Goal: Task Accomplishment & Management: Manage account settings

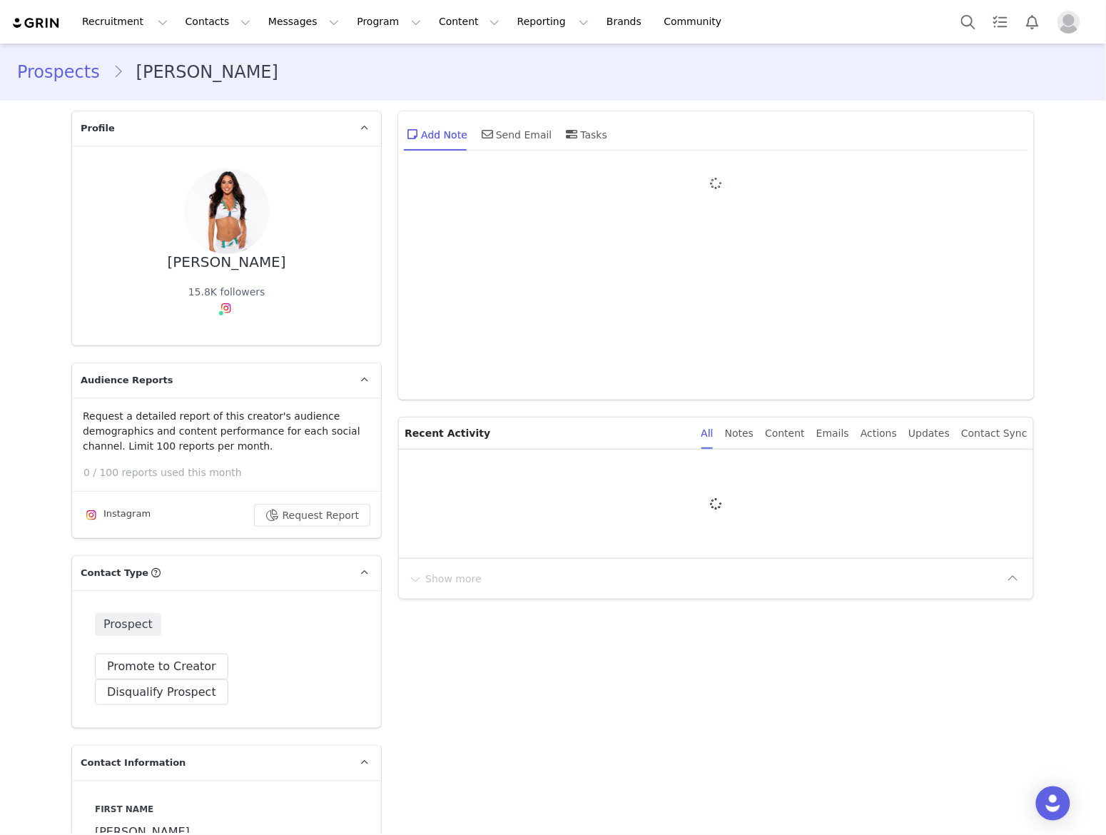
type input "+1 ([GEOGRAPHIC_DATA])"
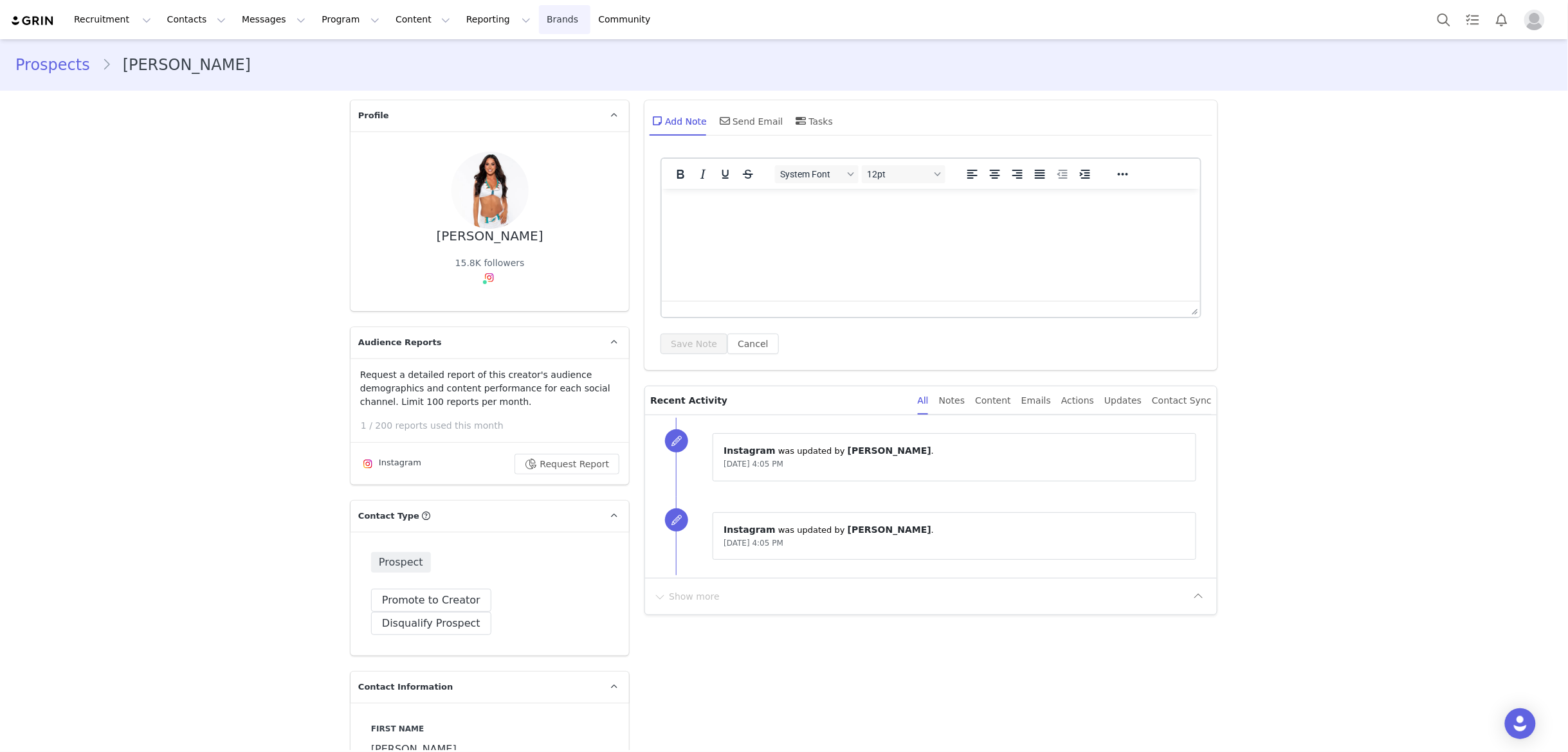
click at [539, 20] on link "Brands Brands" at bounding box center [564, 20] width 50 height 29
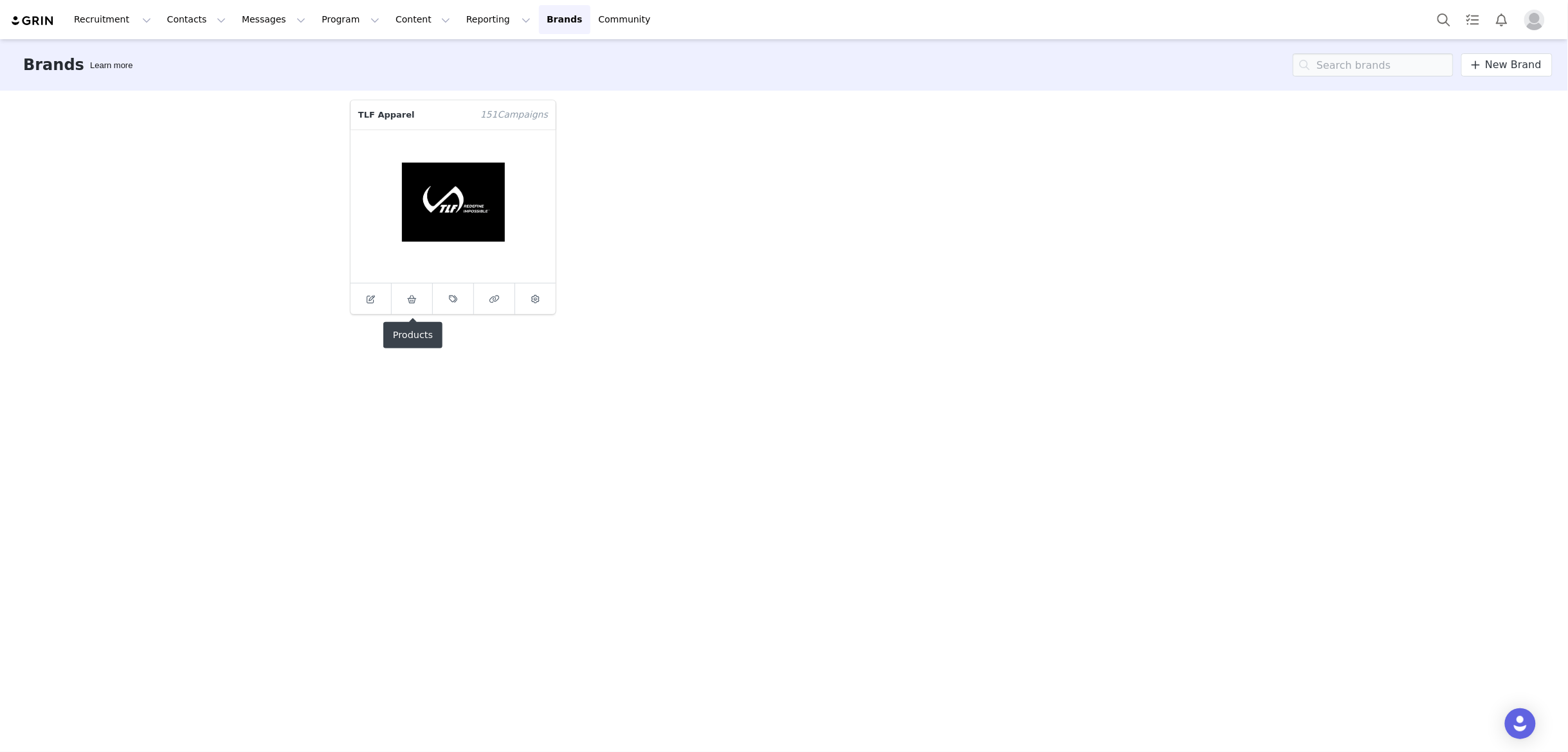
click at [414, 310] on link at bounding box center [413, 299] width 41 height 31
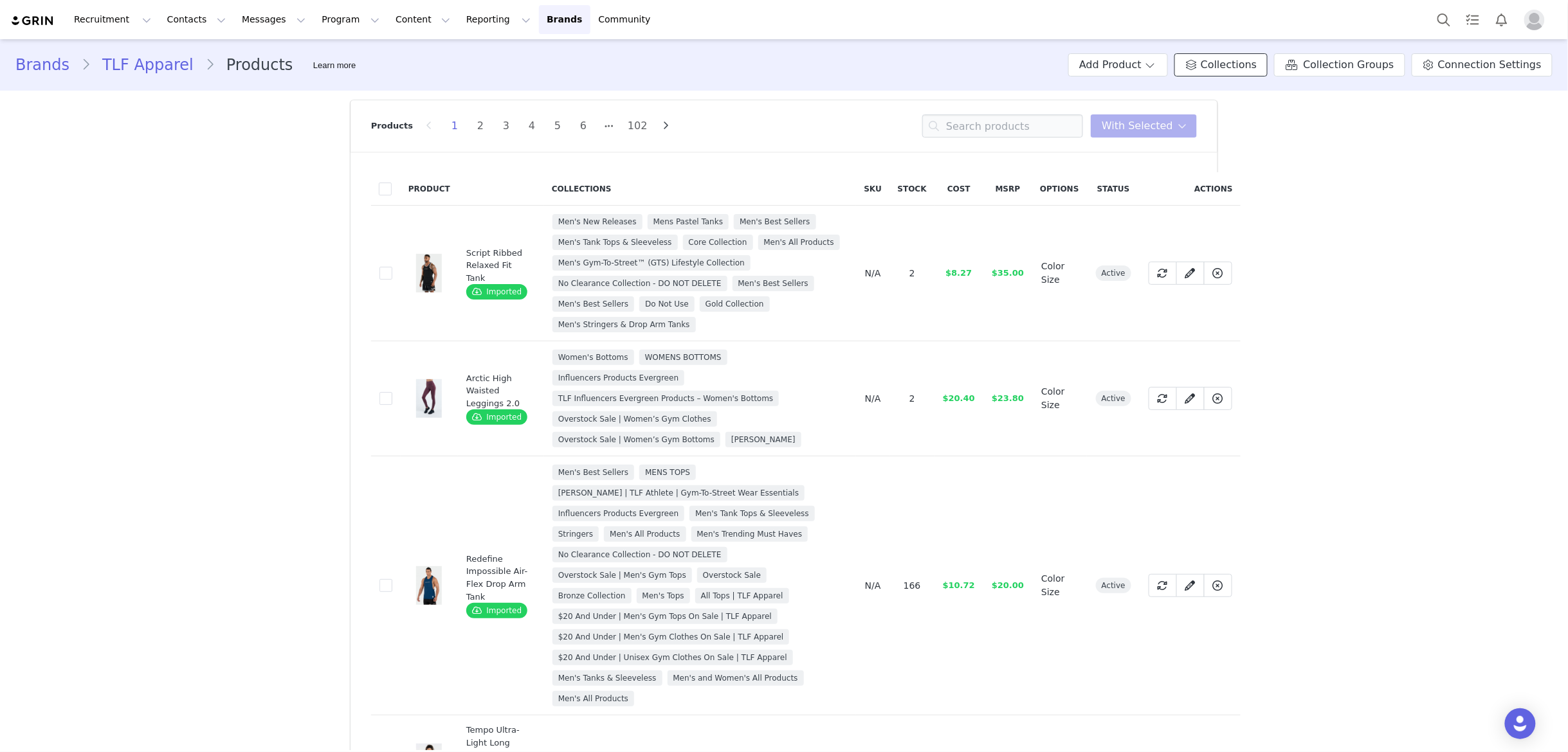
scroll to position [10, 0]
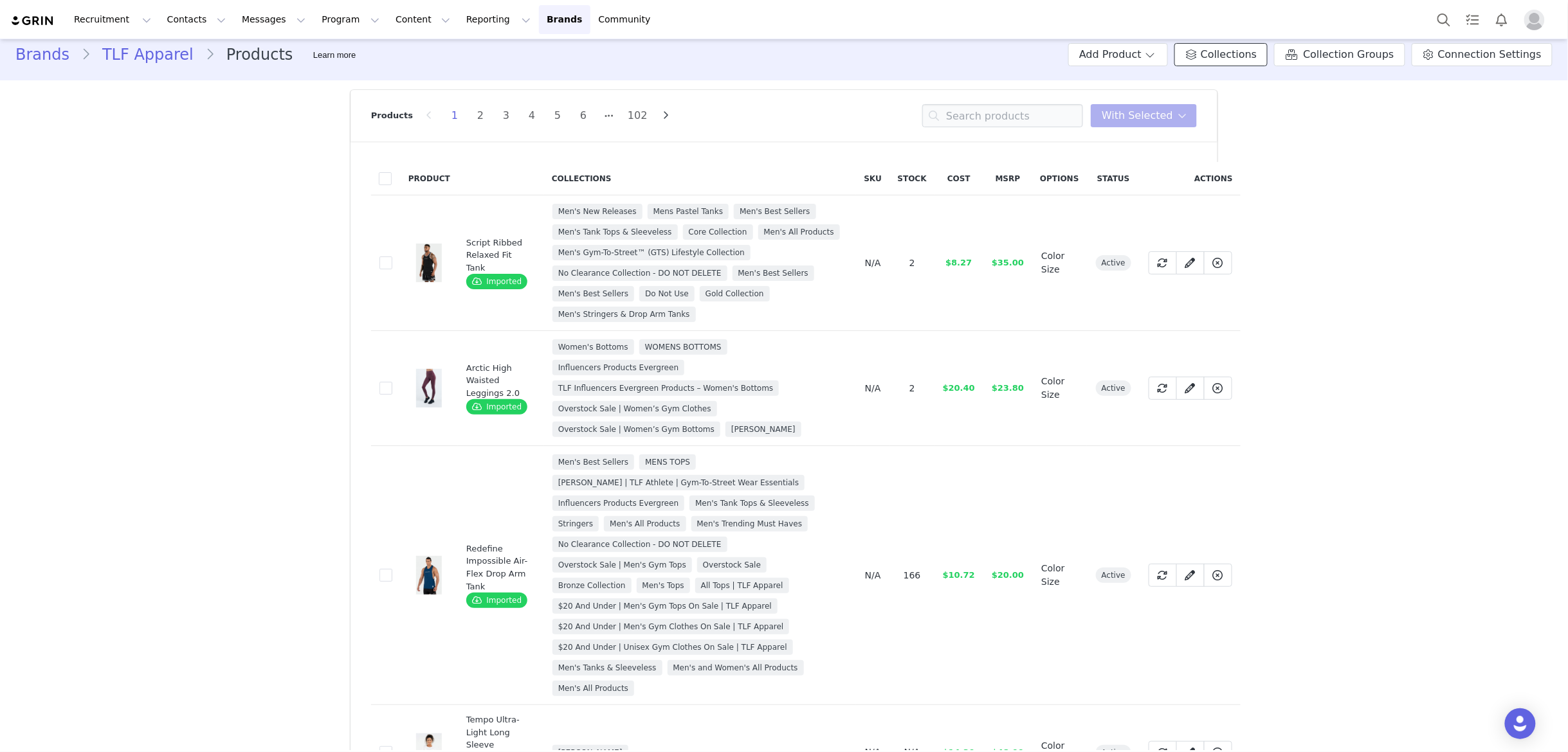
click at [1238, 67] on div "Brands TLF Apparel Products Learn more Add Product Collections Collection Group…" at bounding box center [784, 54] width 1568 height 44
click at [1236, 59] on span "Collections" at bounding box center [1228, 54] width 56 height 15
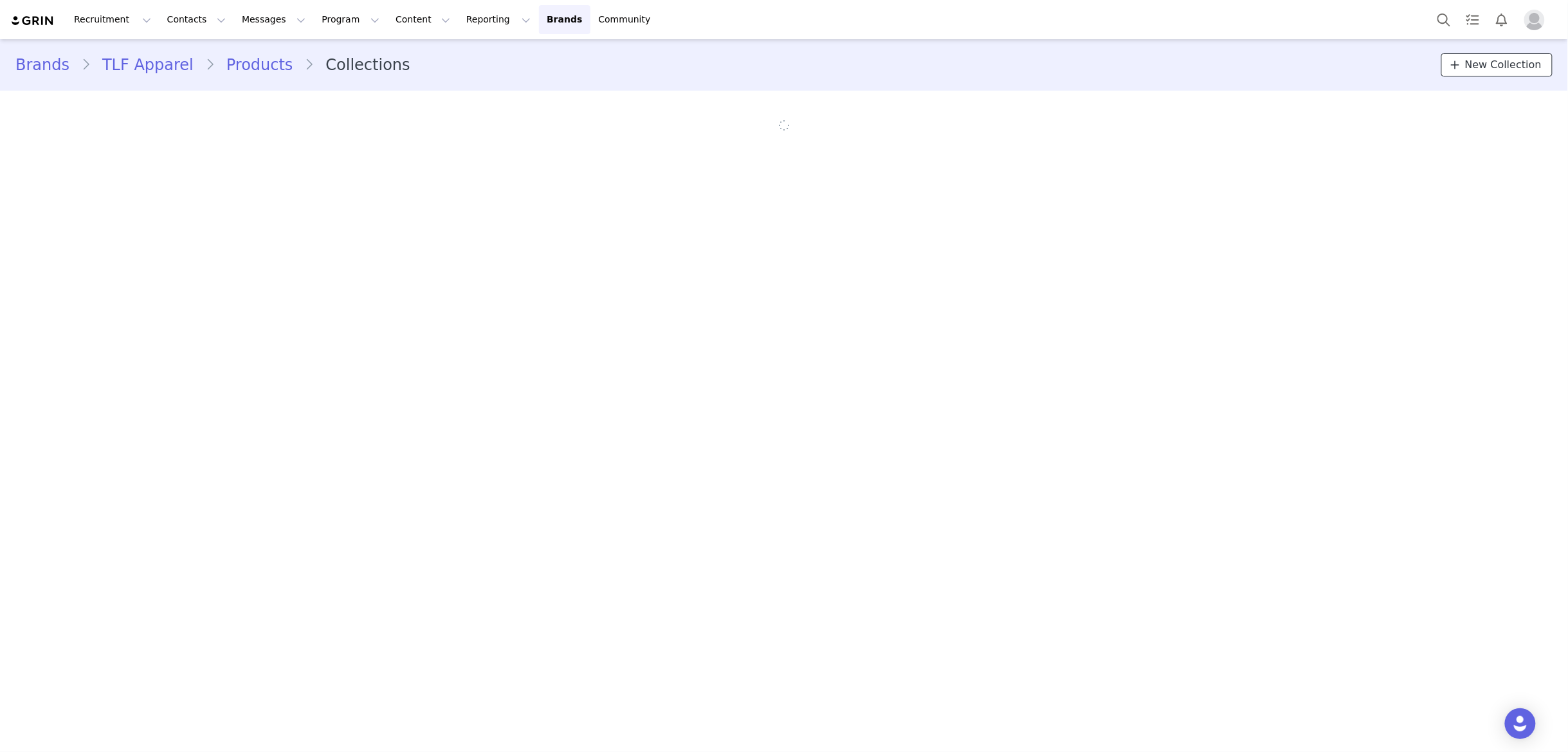
click at [1471, 67] on span "New Collection" at bounding box center [1503, 65] width 77 height 15
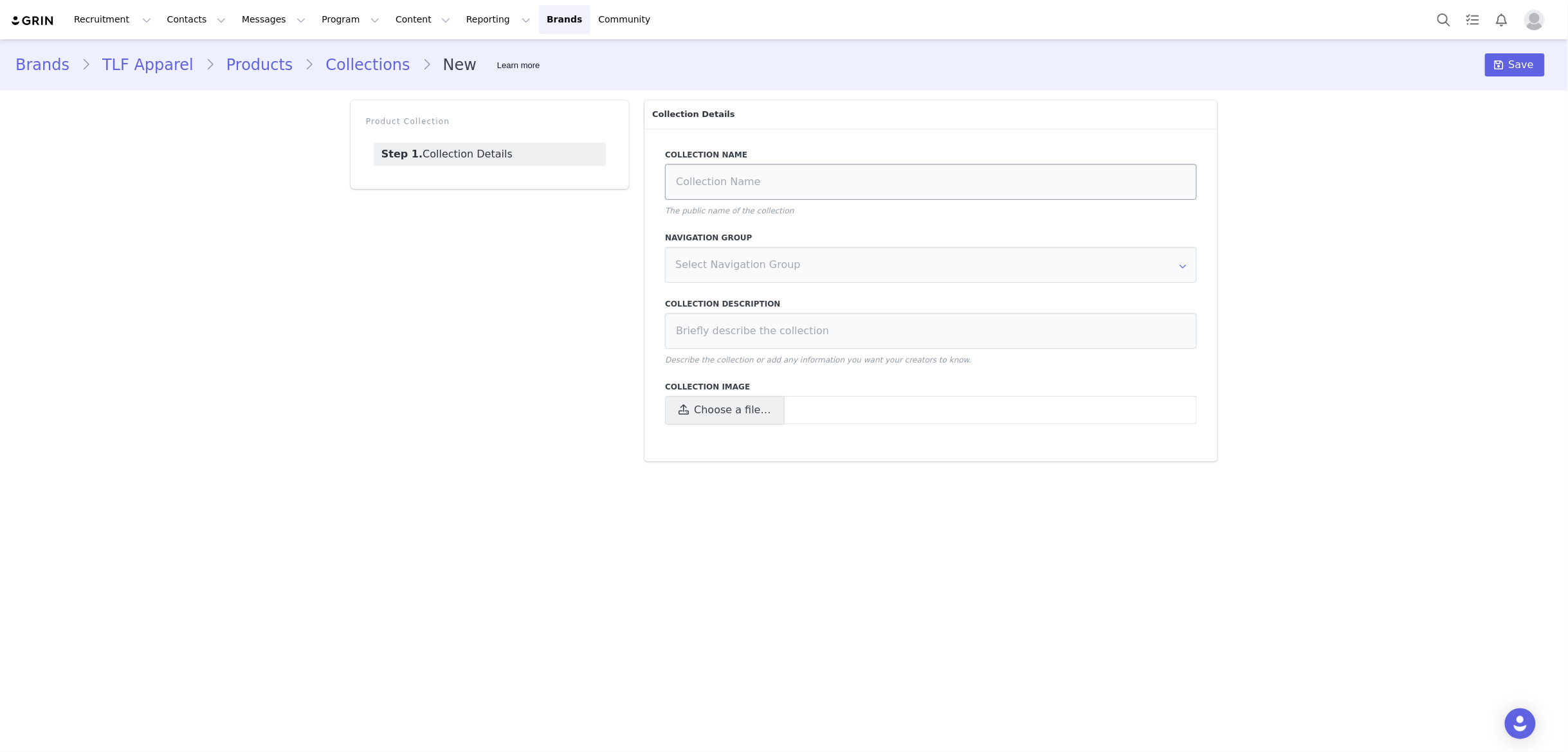
drag, startPoint x: 738, startPoint y: 199, endPoint x: 738, endPoint y: 192, distance: 7.0
click at [738, 199] on div "Collection Name The public name of the collection" at bounding box center [931, 183] width 532 height 68
click at [738, 190] on input at bounding box center [931, 182] width 532 height 36
click at [778, 187] on input at bounding box center [931, 182] width 532 height 36
click at [714, 184] on input at bounding box center [931, 182] width 532 height 36
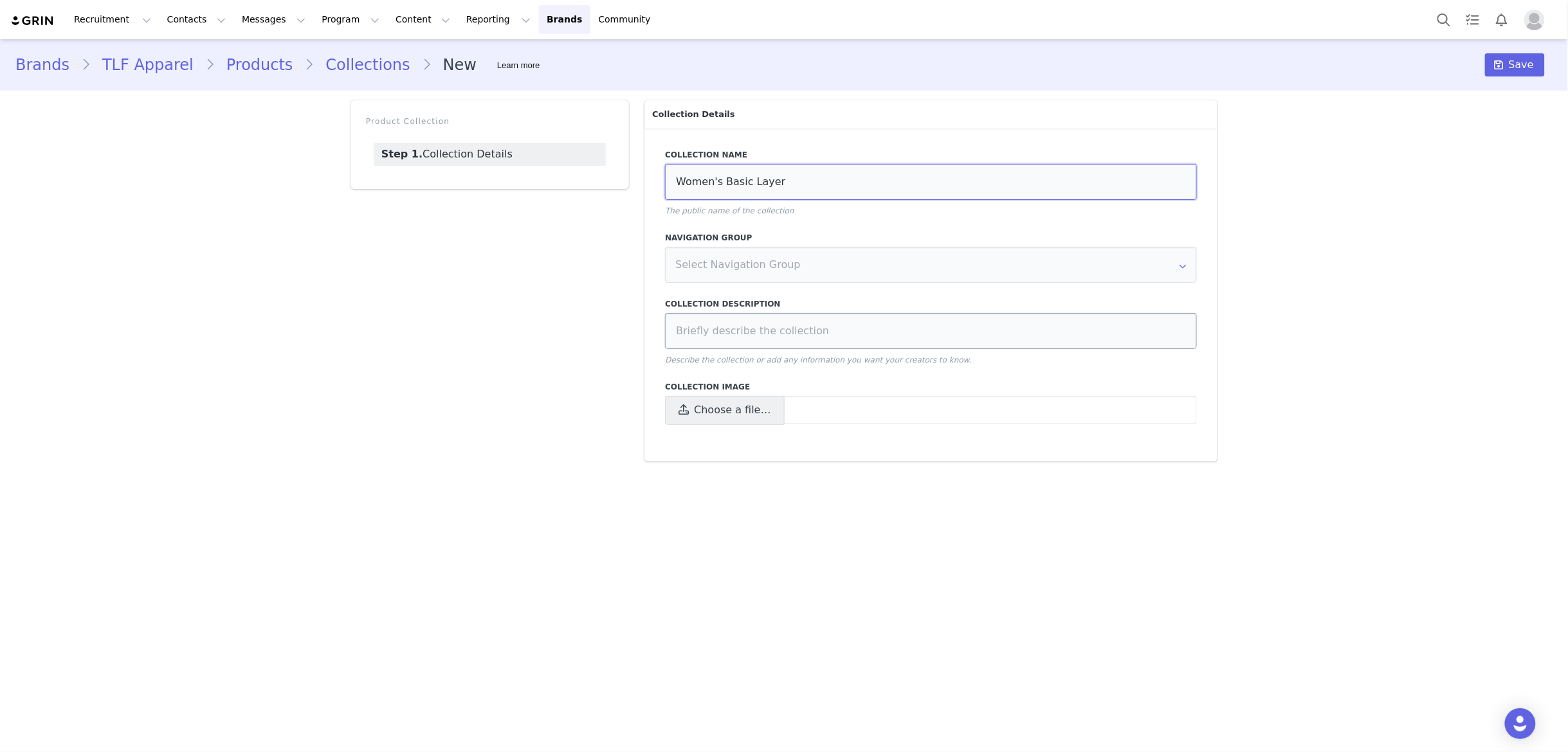
type input "Women's Basic Layer"
click at [716, 328] on input at bounding box center [931, 331] width 532 height 36
type input "Pair underneath tracksuits"
click at [1517, 64] on span "Save" at bounding box center [1521, 65] width 25 height 15
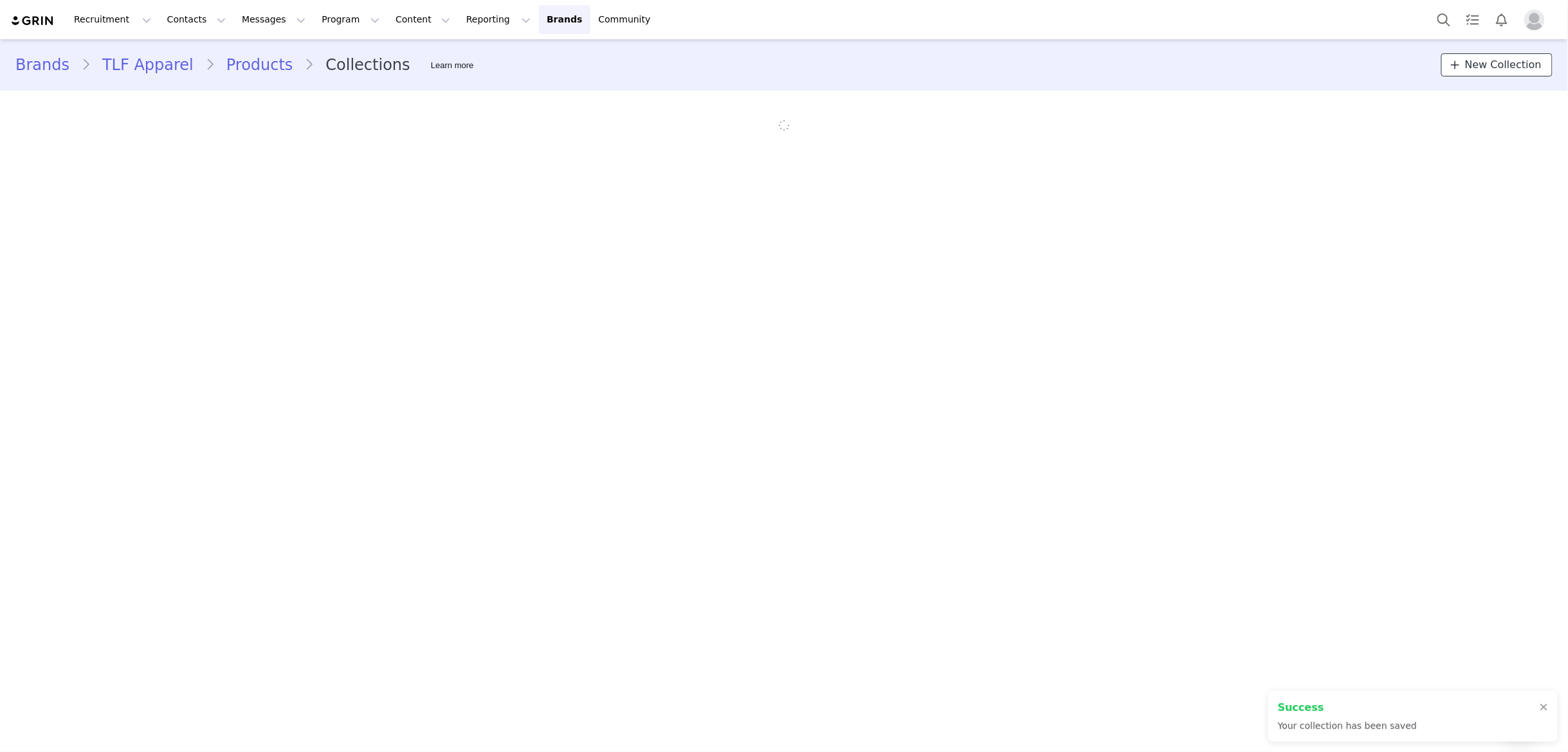
click at [1517, 64] on span "New Collection" at bounding box center [1503, 65] width 77 height 15
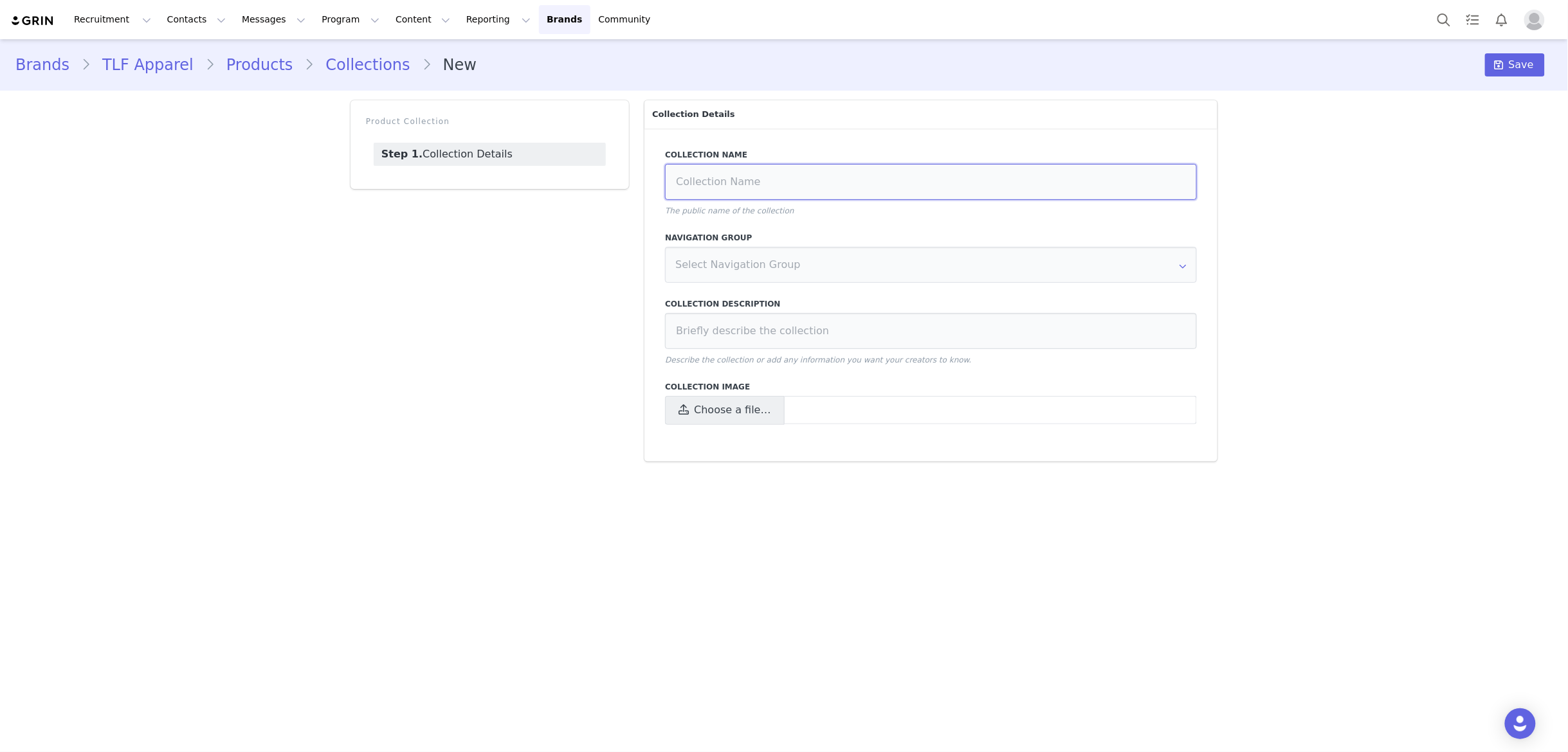
click at [798, 174] on input at bounding box center [931, 182] width 532 height 36
type input "Men's Basic Layer"
click at [775, 325] on input at bounding box center [931, 331] width 532 height 36
type input "Pair under tracksuits"
click at [1519, 62] on span "Save" at bounding box center [1521, 65] width 25 height 15
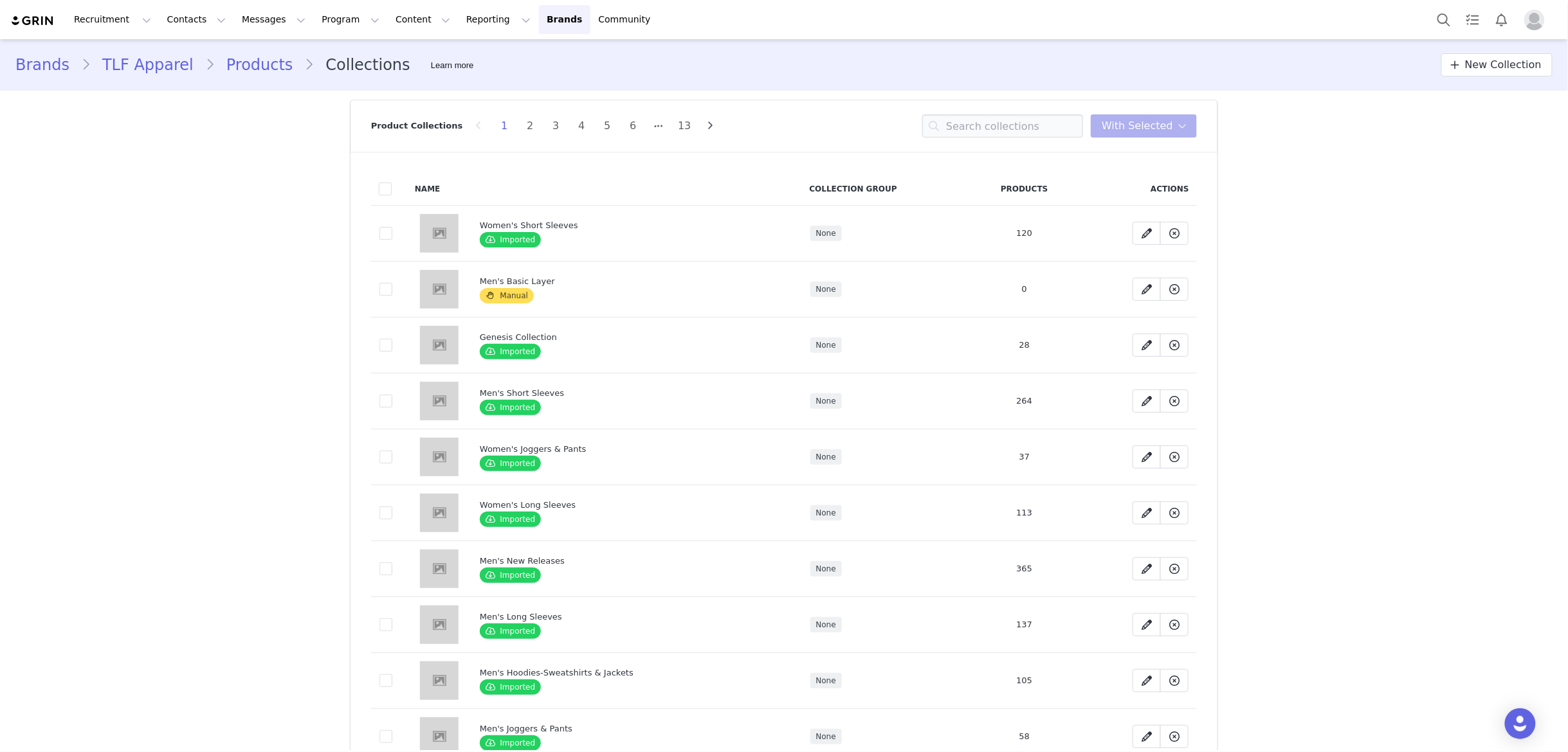
click at [236, 64] on link "Products" at bounding box center [260, 65] width 90 height 23
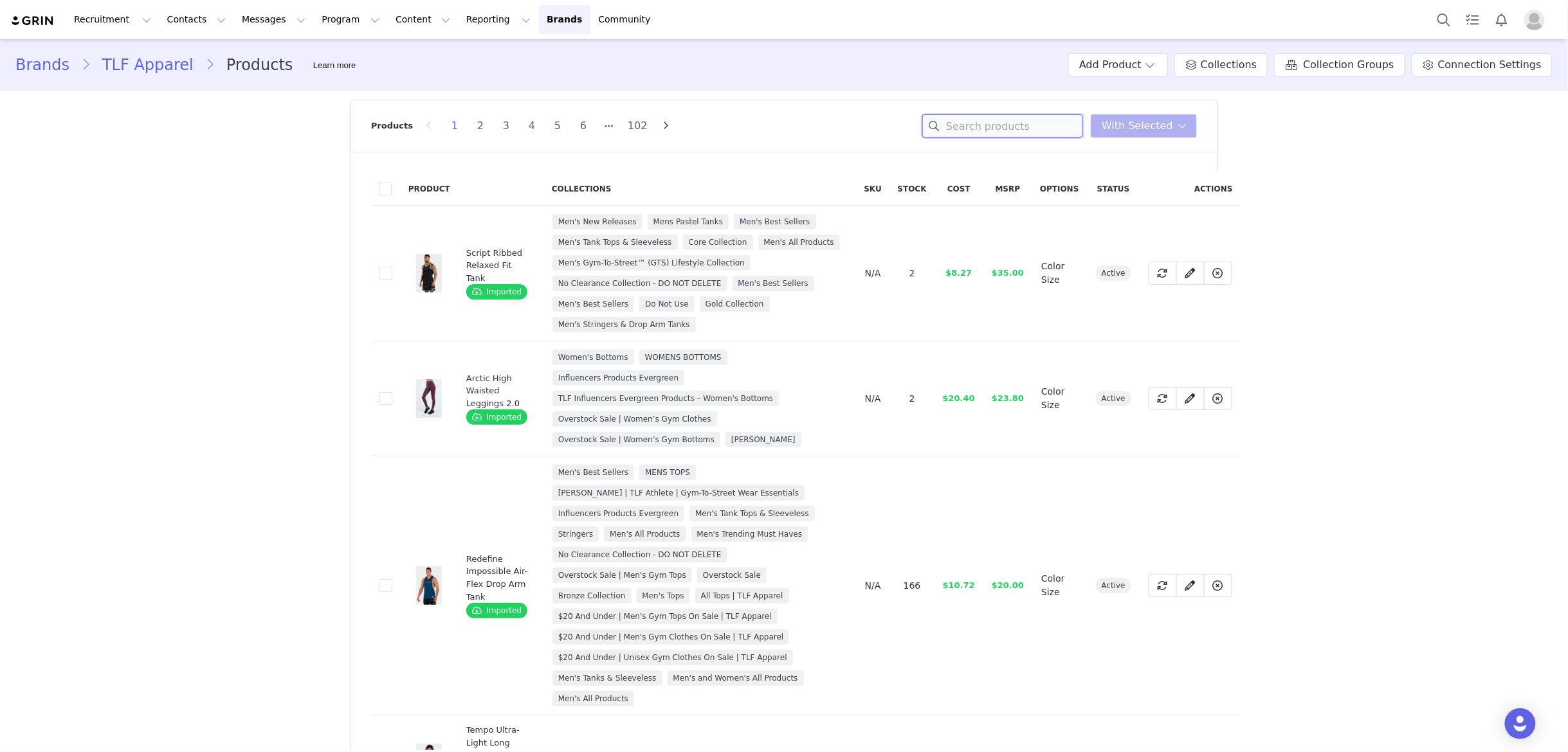
click at [1007, 129] on input at bounding box center [1002, 126] width 160 height 23
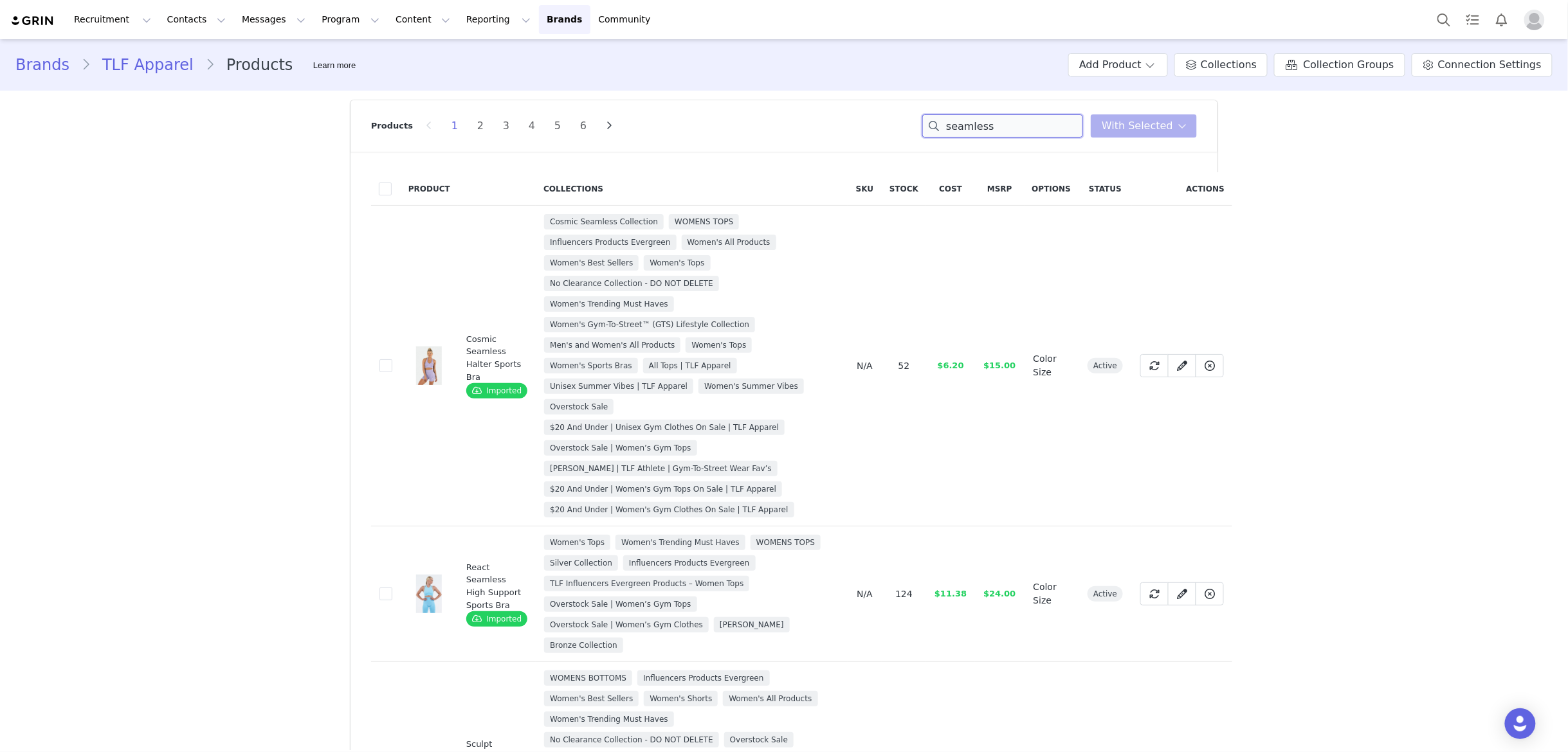
click at [1005, 132] on input "seamless" at bounding box center [1002, 126] width 160 height 23
click at [1005, 131] on input "seamless" at bounding box center [1002, 126] width 160 height 23
paste input "Fitted Crew Neck T-Shirt"
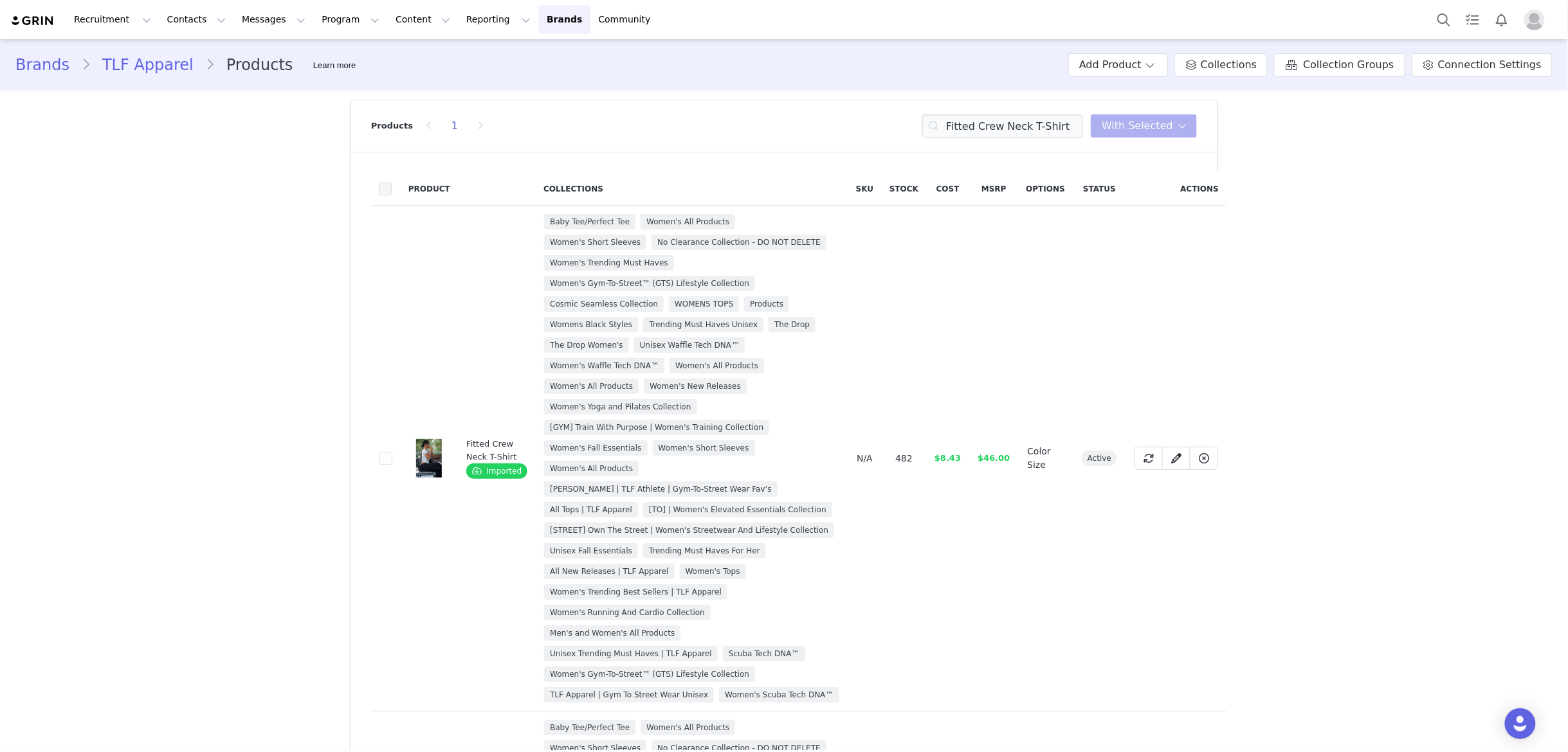
click at [383, 186] on span at bounding box center [385, 189] width 13 height 13
click at [392, 183] on input "checkbox" at bounding box center [392, 183] width 0 height 0
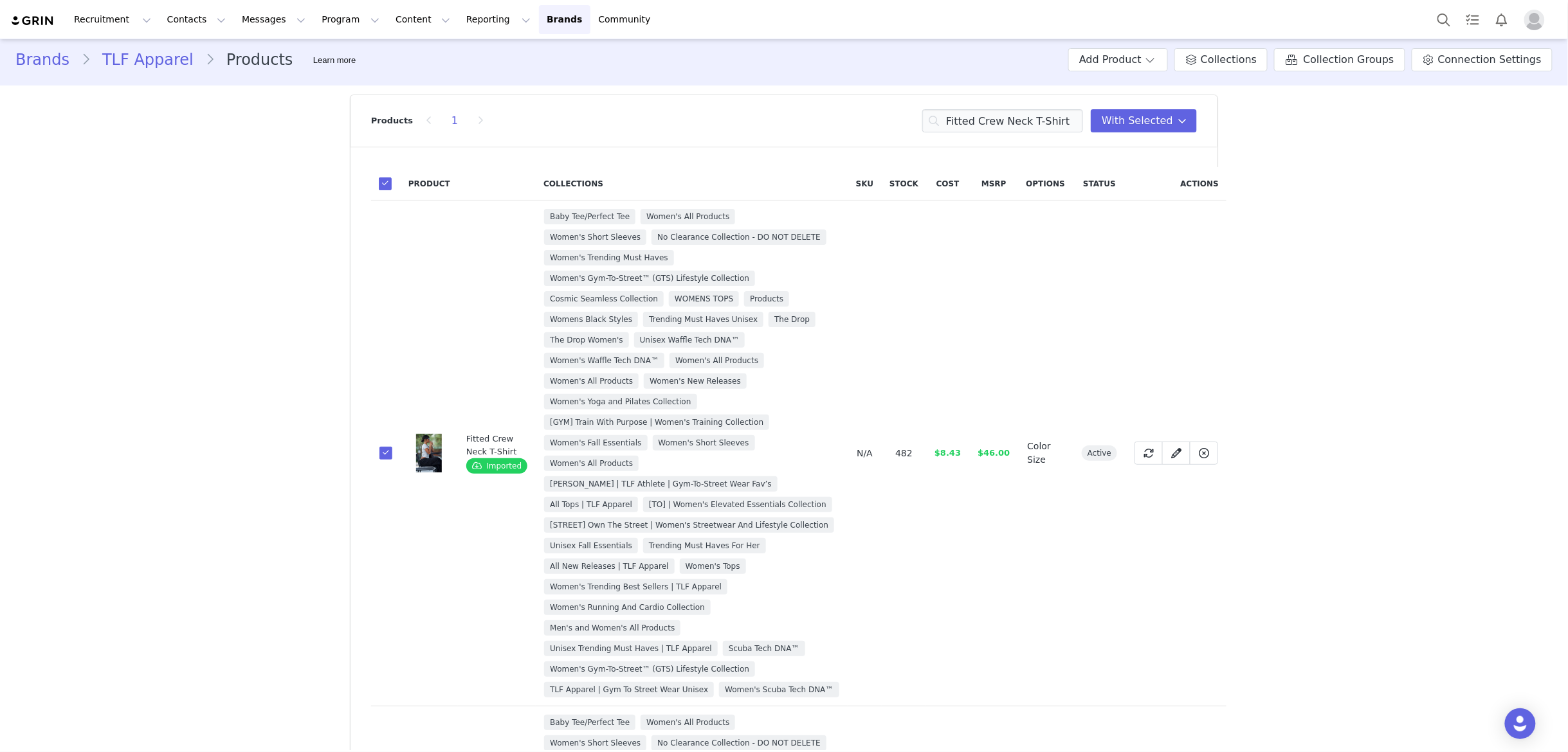
click at [390, 192] on th at bounding box center [386, 184] width 30 height 33
click at [383, 186] on span at bounding box center [385, 184] width 13 height 13
click at [392, 177] on input "checkbox" at bounding box center [392, 177] width 0 height 0
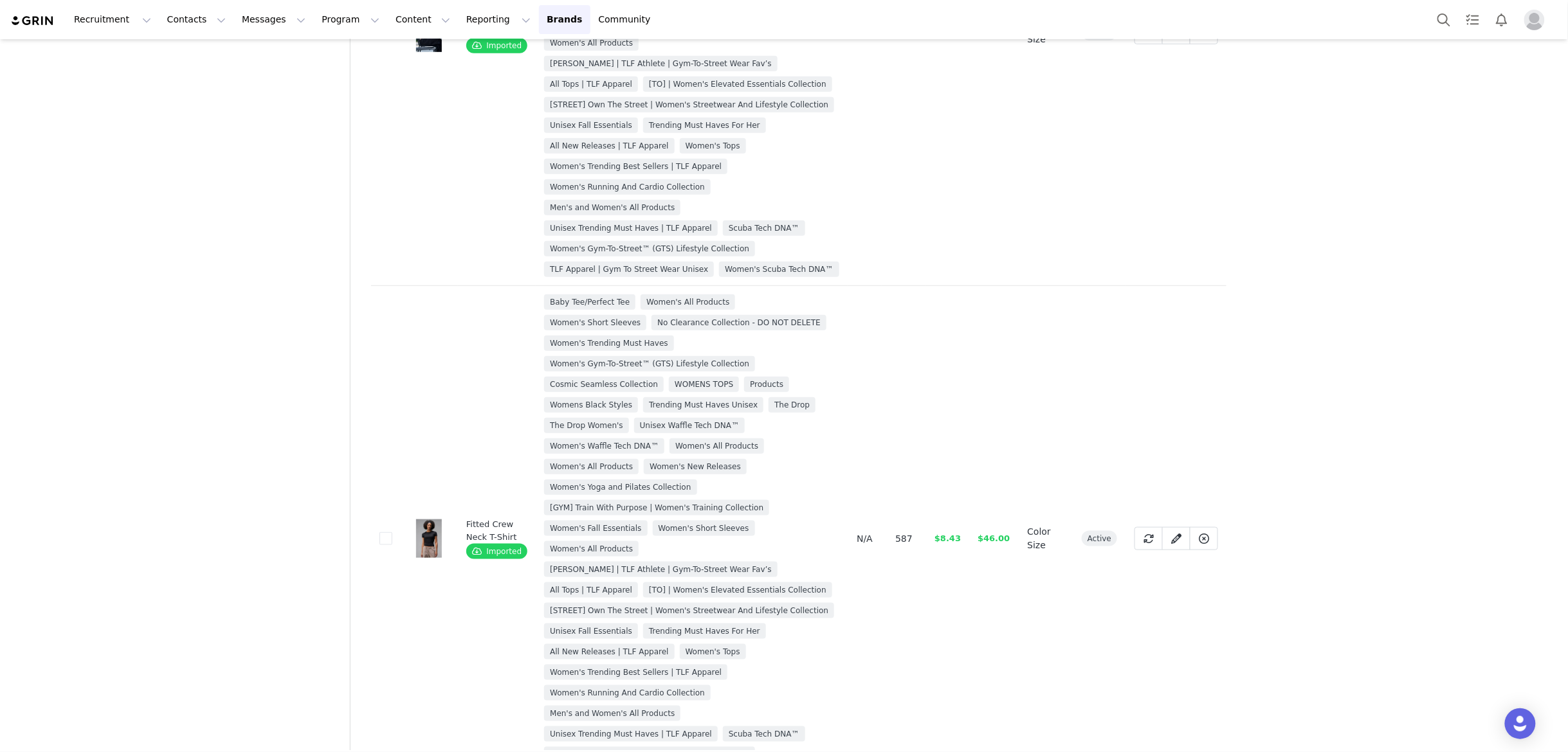
scroll to position [610, 0]
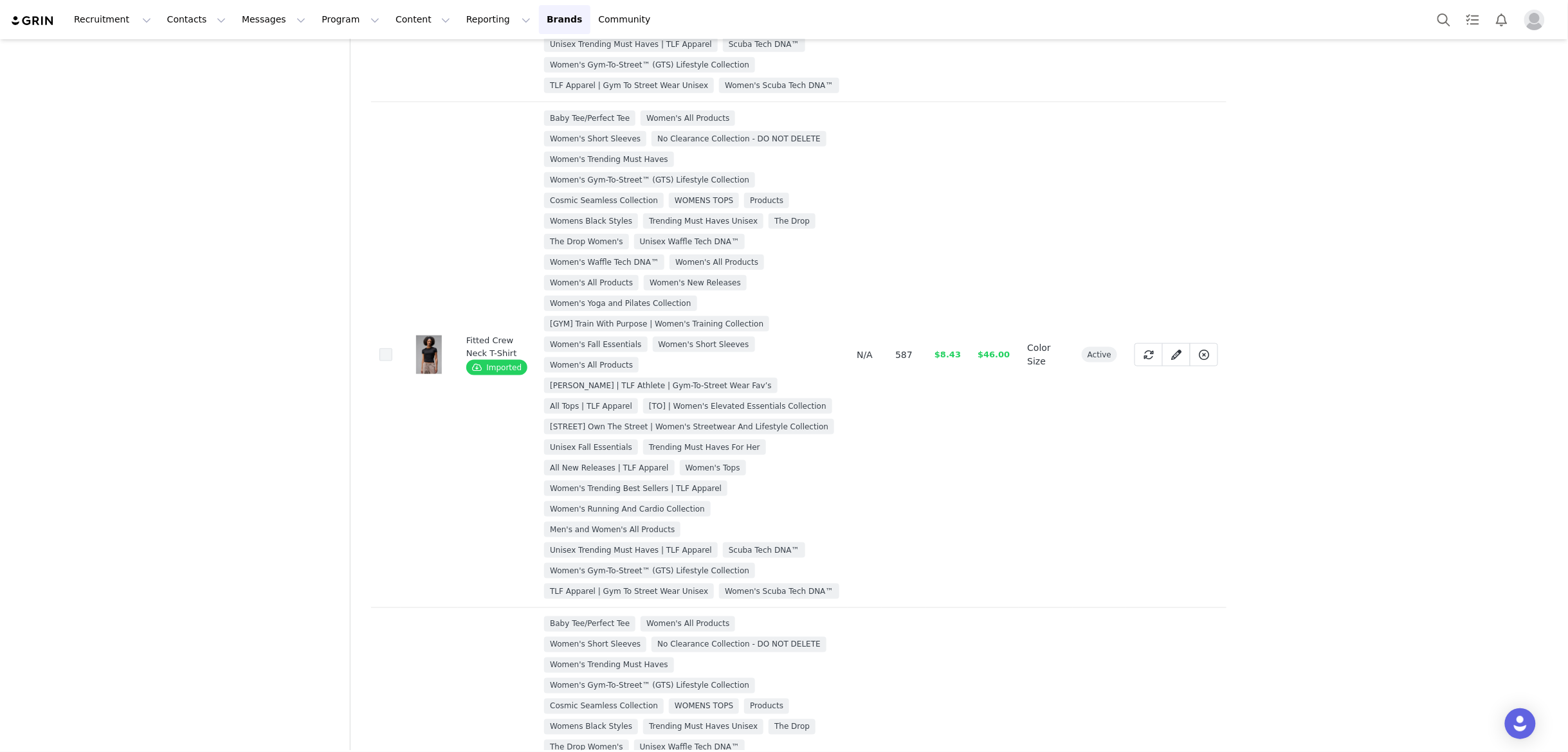
click at [386, 361] on span at bounding box center [386, 355] width 13 height 13
click at [392, 349] on input "46c3e2de-f75f-4c93-94dd-7431005be6dc" at bounding box center [392, 349] width 0 height 0
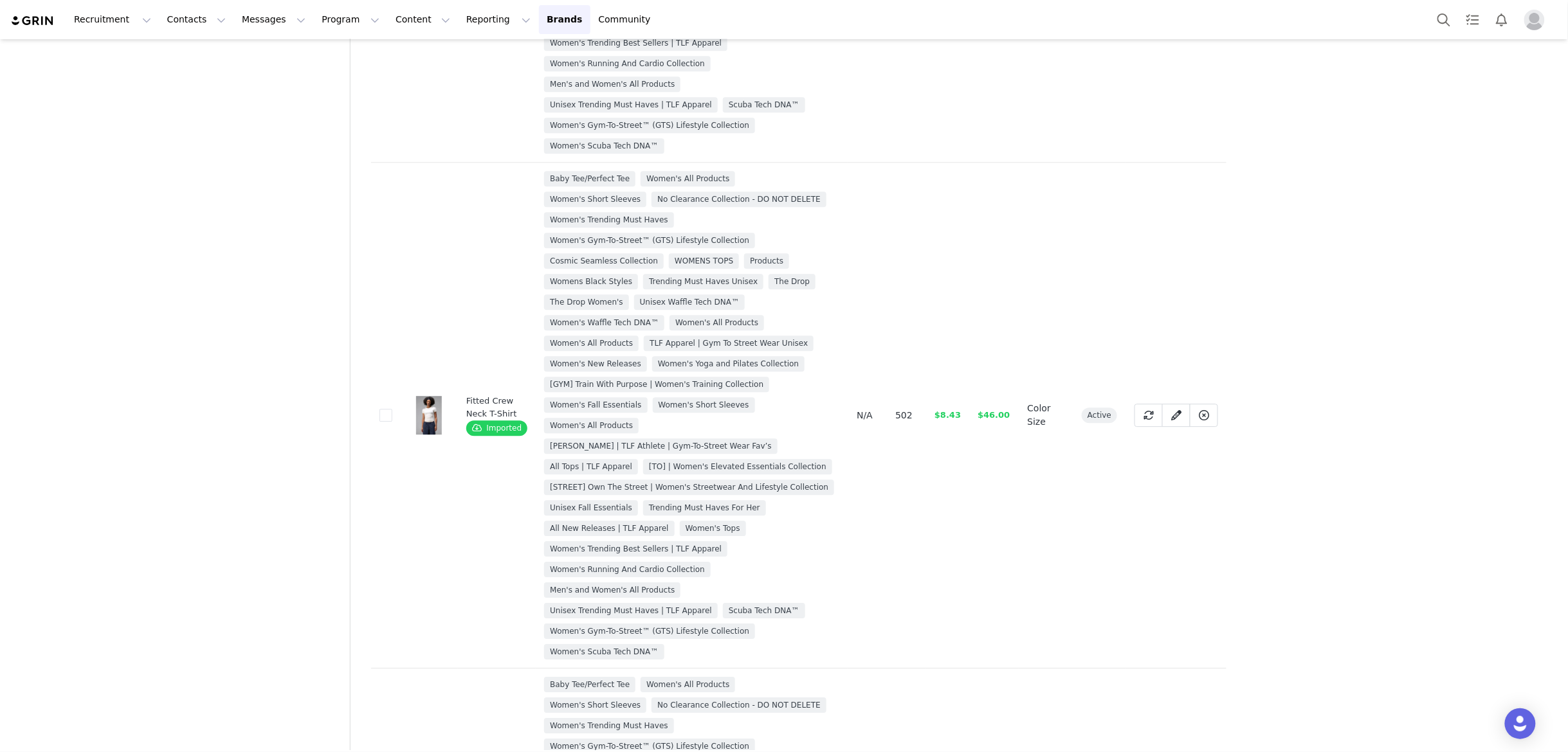
scroll to position [1561, 0]
click at [387, 421] on span at bounding box center [386, 414] width 13 height 13
click at [392, 408] on input "7ee7f0e1-69ee-44a8-95e6-d1ec7ae71a3d" at bounding box center [392, 408] width 0 height 0
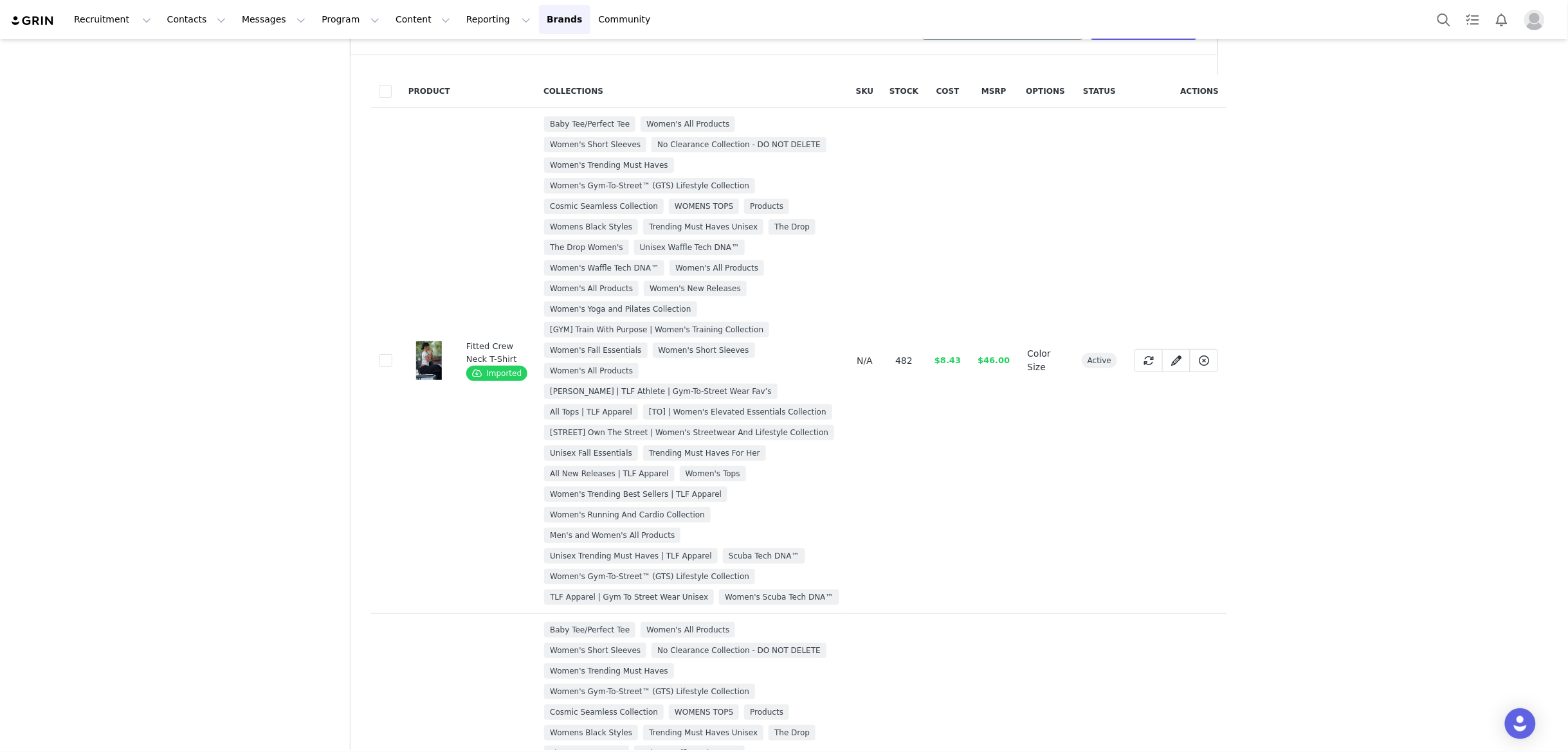
scroll to position [36, 0]
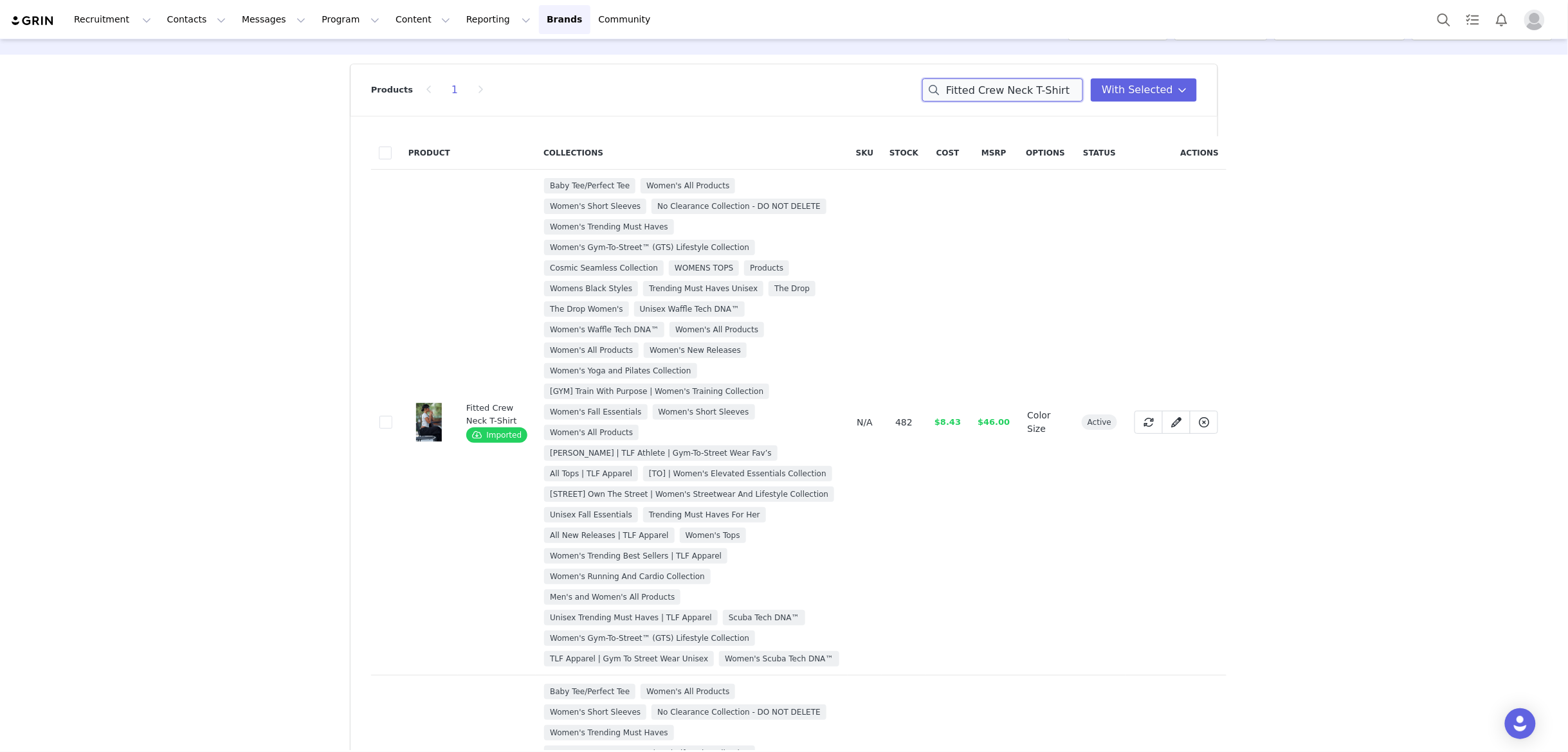
click at [1044, 91] on input "Fitted Crew Neck T-Shirt" at bounding box center [1002, 90] width 160 height 23
paste input "GTS Cropped Baby Tee"
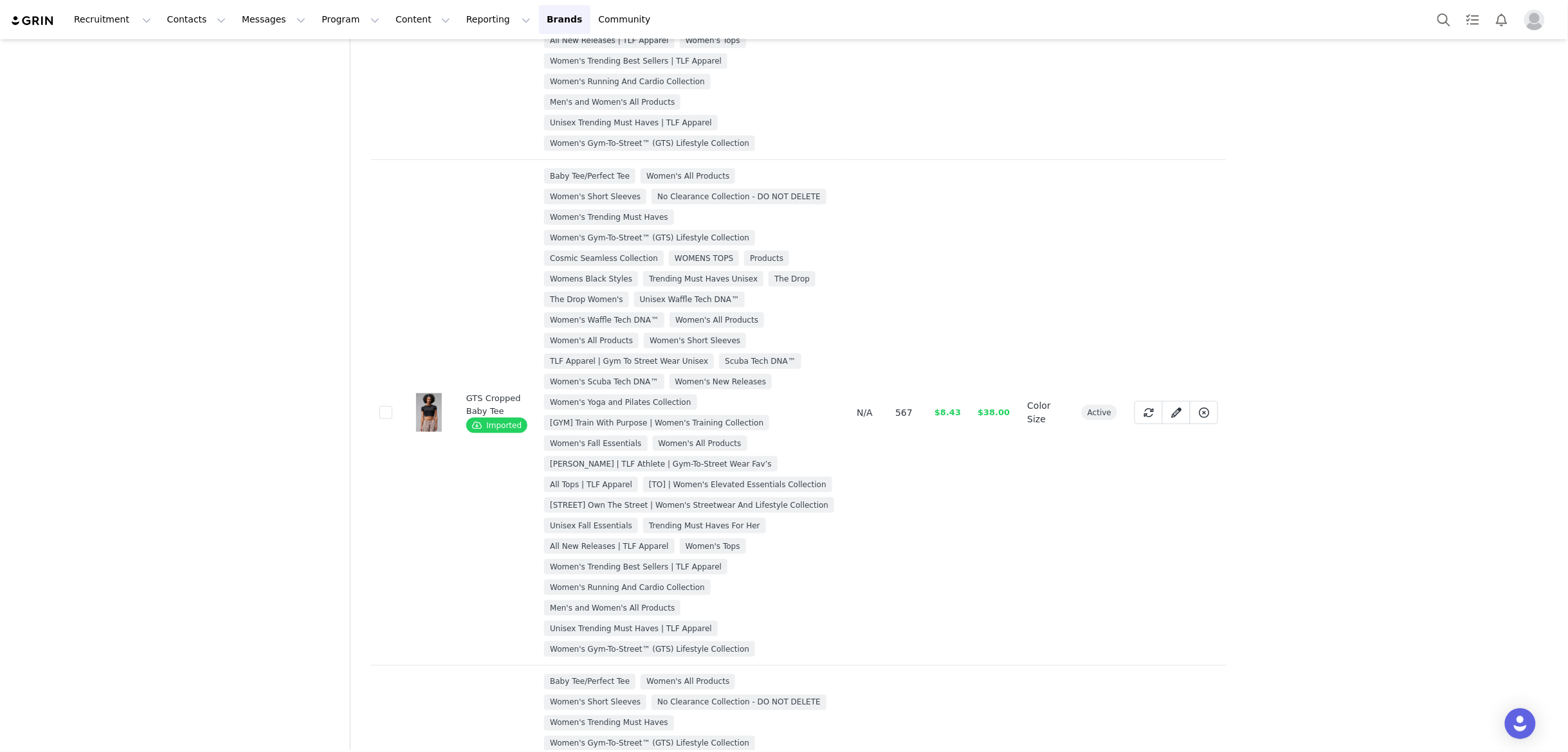
scroll to position [557, 0]
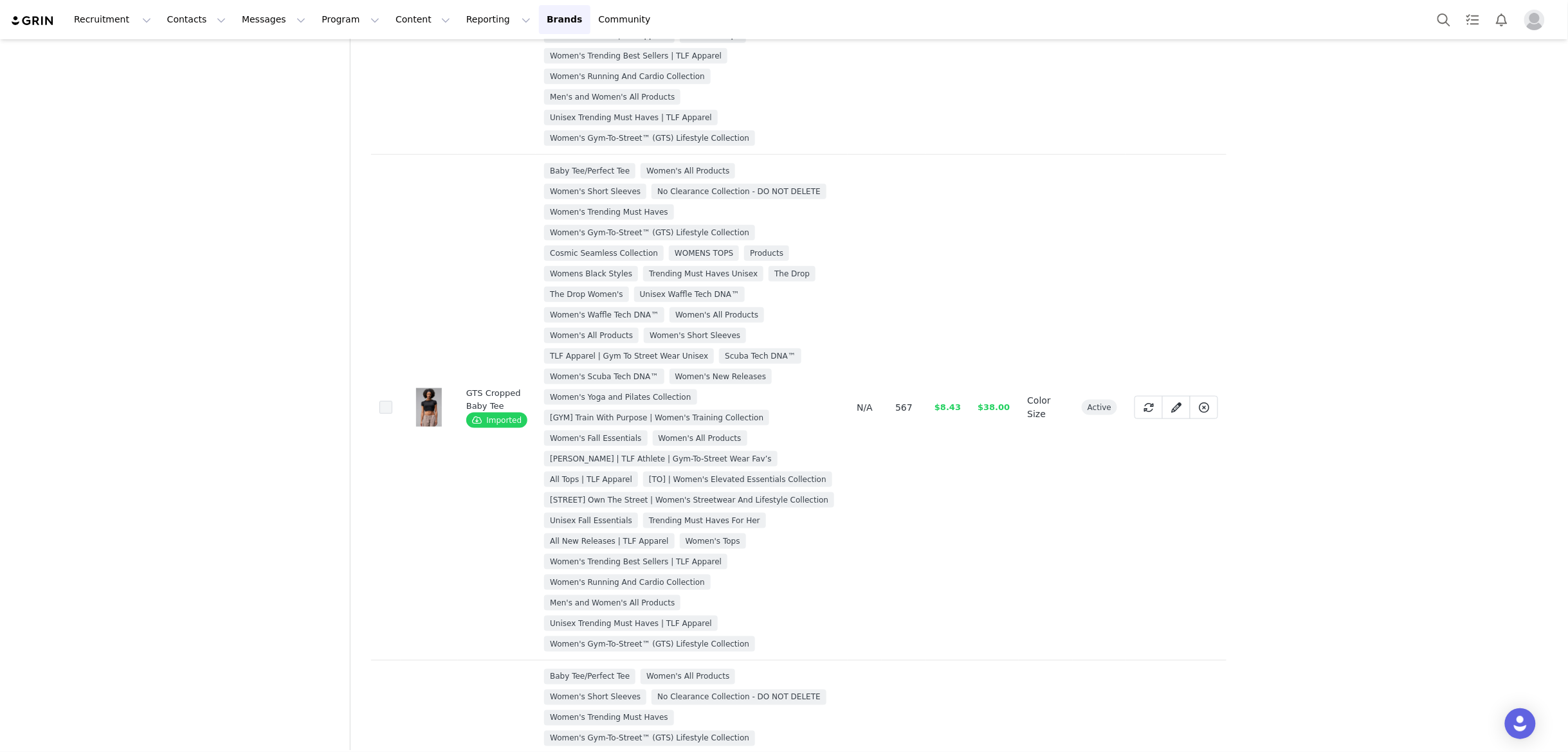
click at [388, 409] on span at bounding box center [386, 407] width 13 height 13
click at [392, 401] on input "af952f5a-8455-410d-bfbf-bebd4db6d648" at bounding box center [392, 401] width 0 height 0
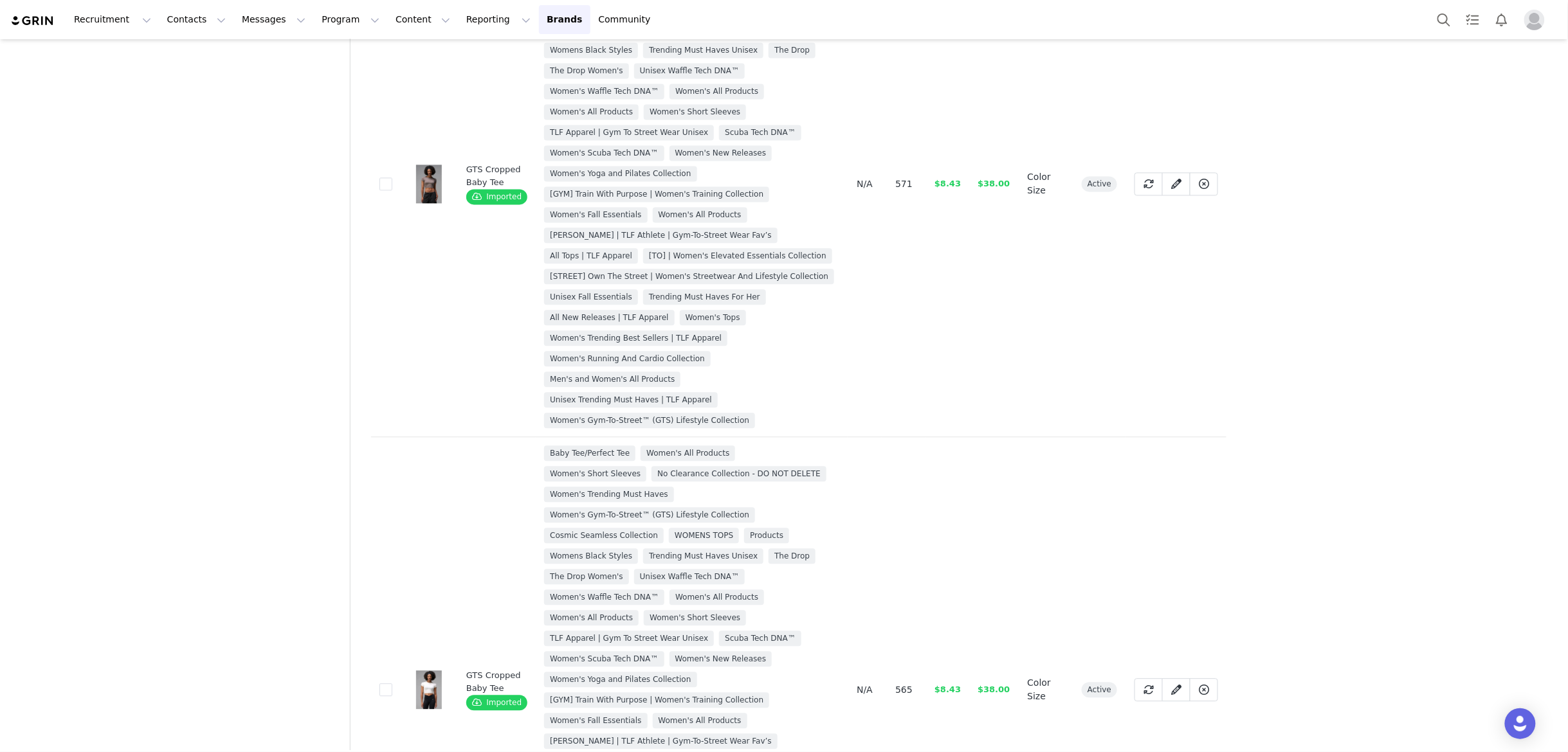
scroll to position [1433, 0]
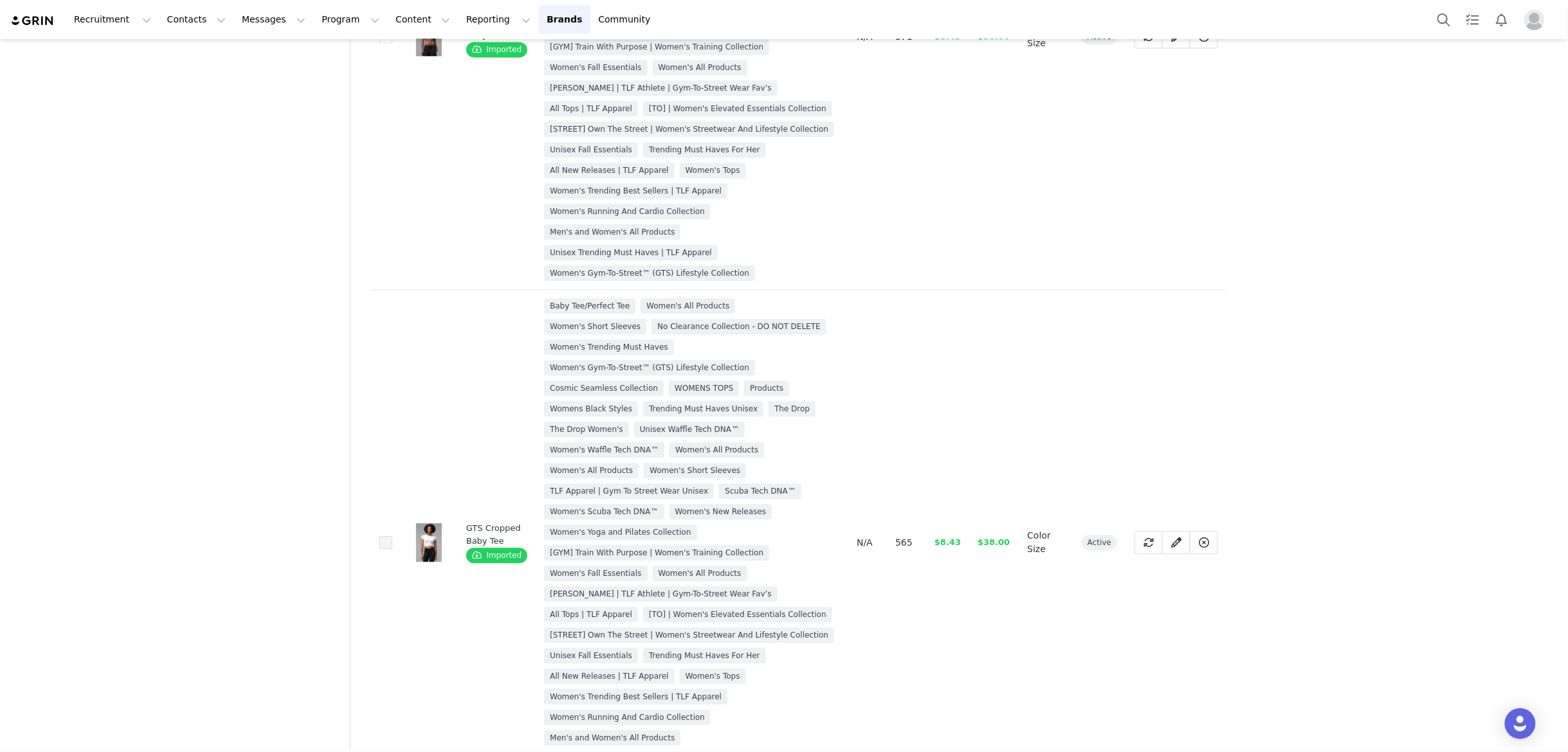
click at [389, 545] on span at bounding box center [386, 542] width 13 height 13
click at [392, 536] on input "fb9e6598-0f68-4011-a940-bf96f50f16d2" at bounding box center [392, 536] width 0 height 0
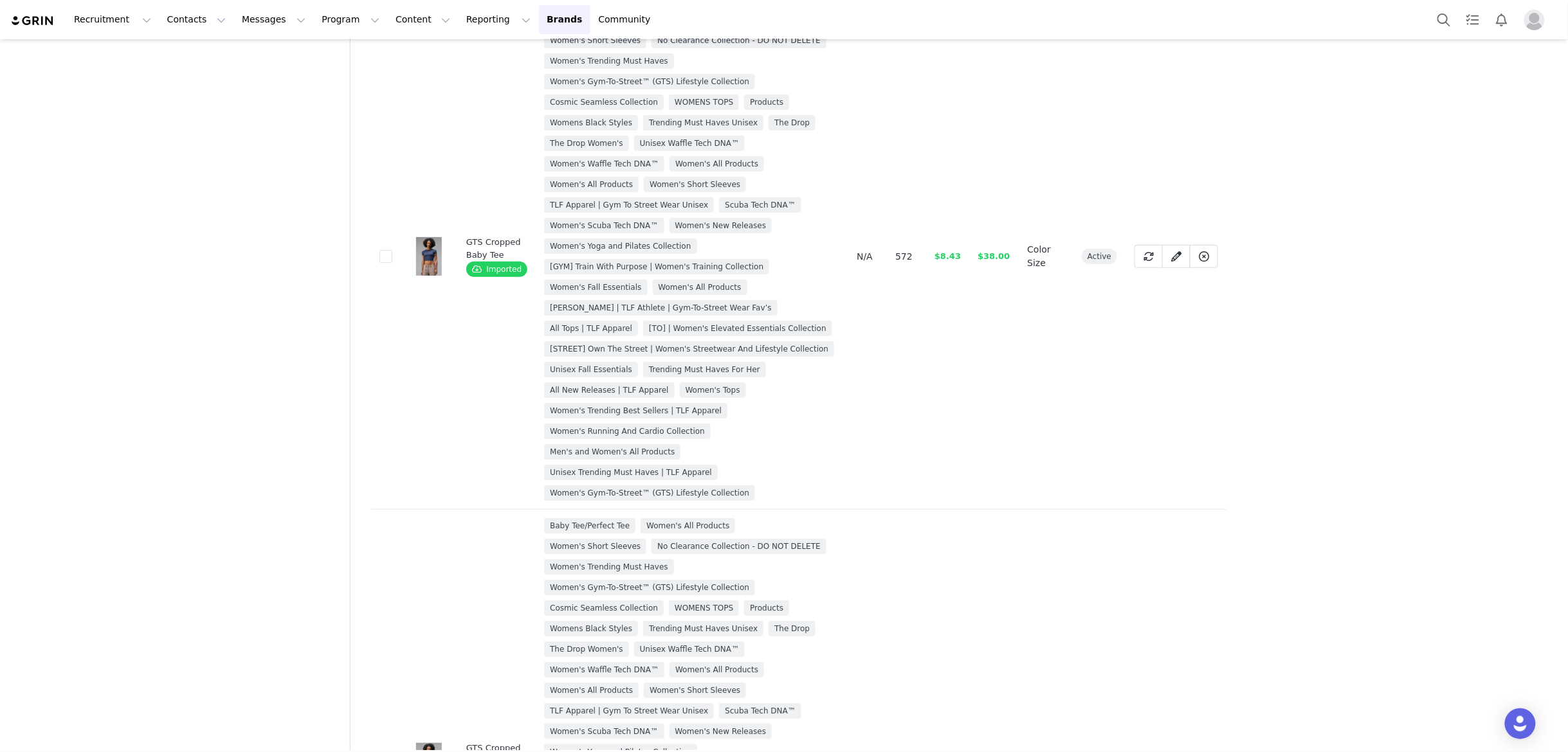
scroll to position [0, 0]
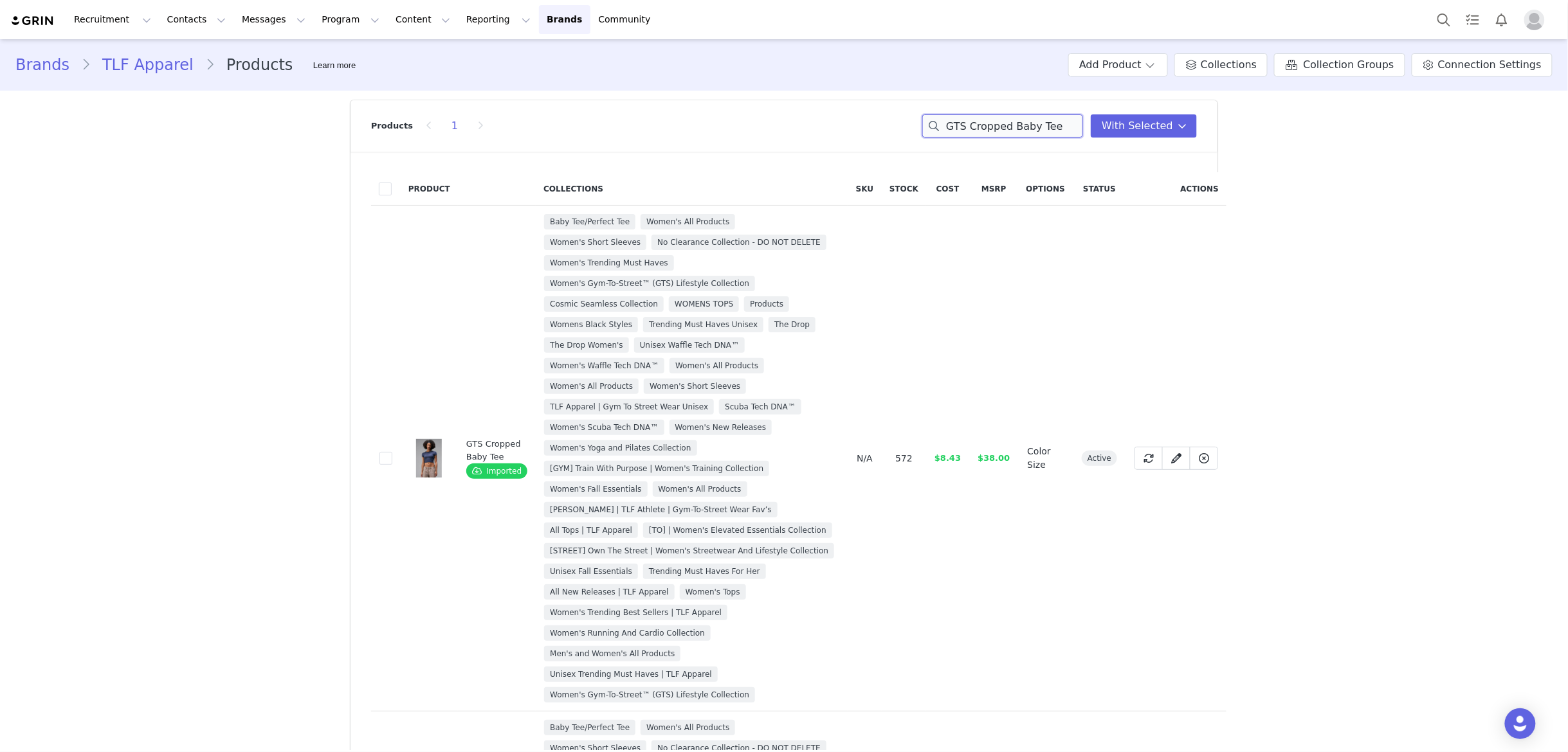
click at [1069, 128] on input "GTS Cropped Baby Tee" at bounding box center [1002, 126] width 160 height 23
paste input "Essential Seamless T Shirt"
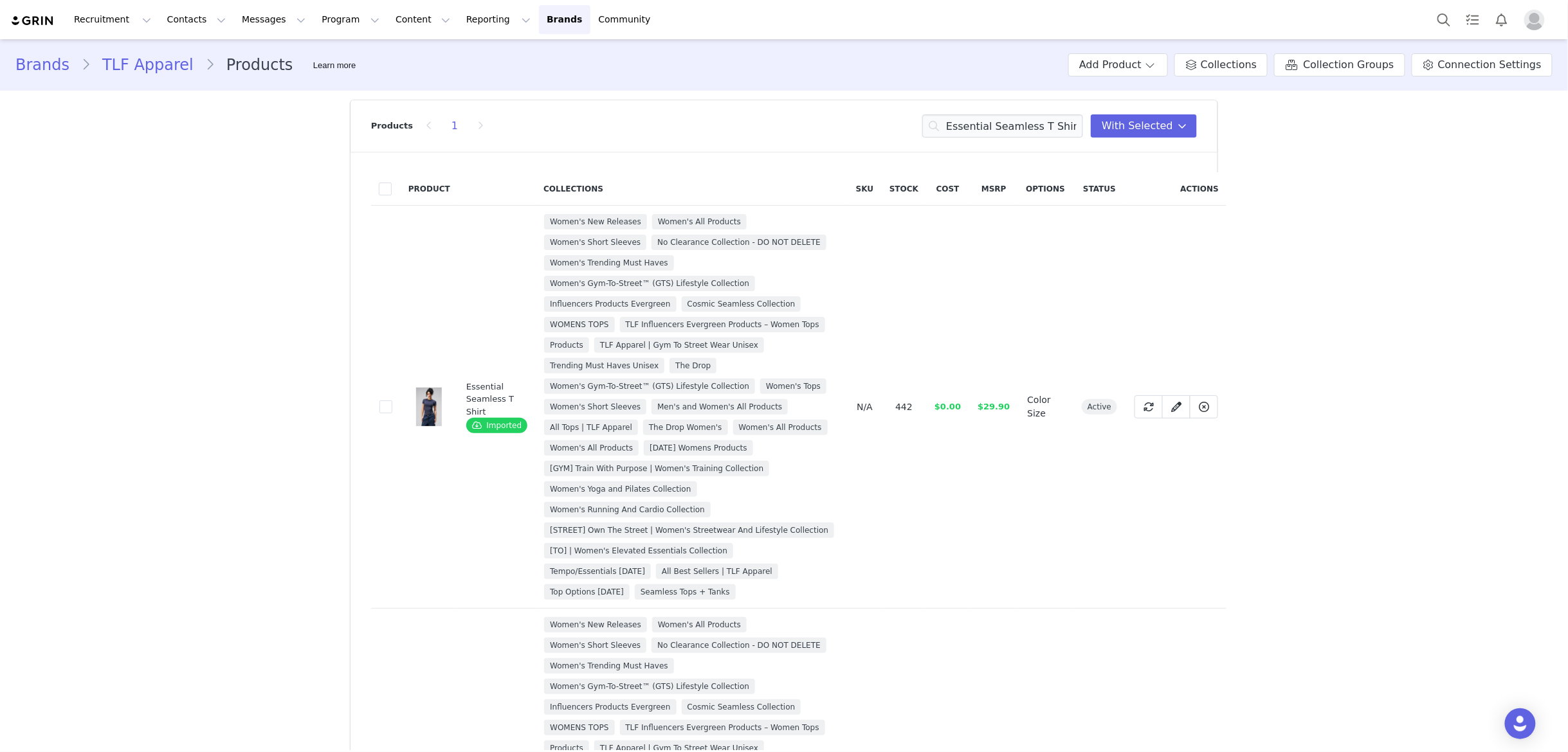
drag, startPoint x: 384, startPoint y: 407, endPoint x: 419, endPoint y: 417, distance: 36.4
click at [384, 407] on span at bounding box center [386, 407] width 13 height 13
click at [392, 401] on input "0982a493-d7a6-42c2-87fb-d399629c2791" at bounding box center [392, 401] width 0 height 0
click at [389, 409] on span at bounding box center [386, 407] width 13 height 13
click at [392, 401] on input "0982a493-d7a6-42c2-87fb-d399629c2791" at bounding box center [392, 401] width 0 height 0
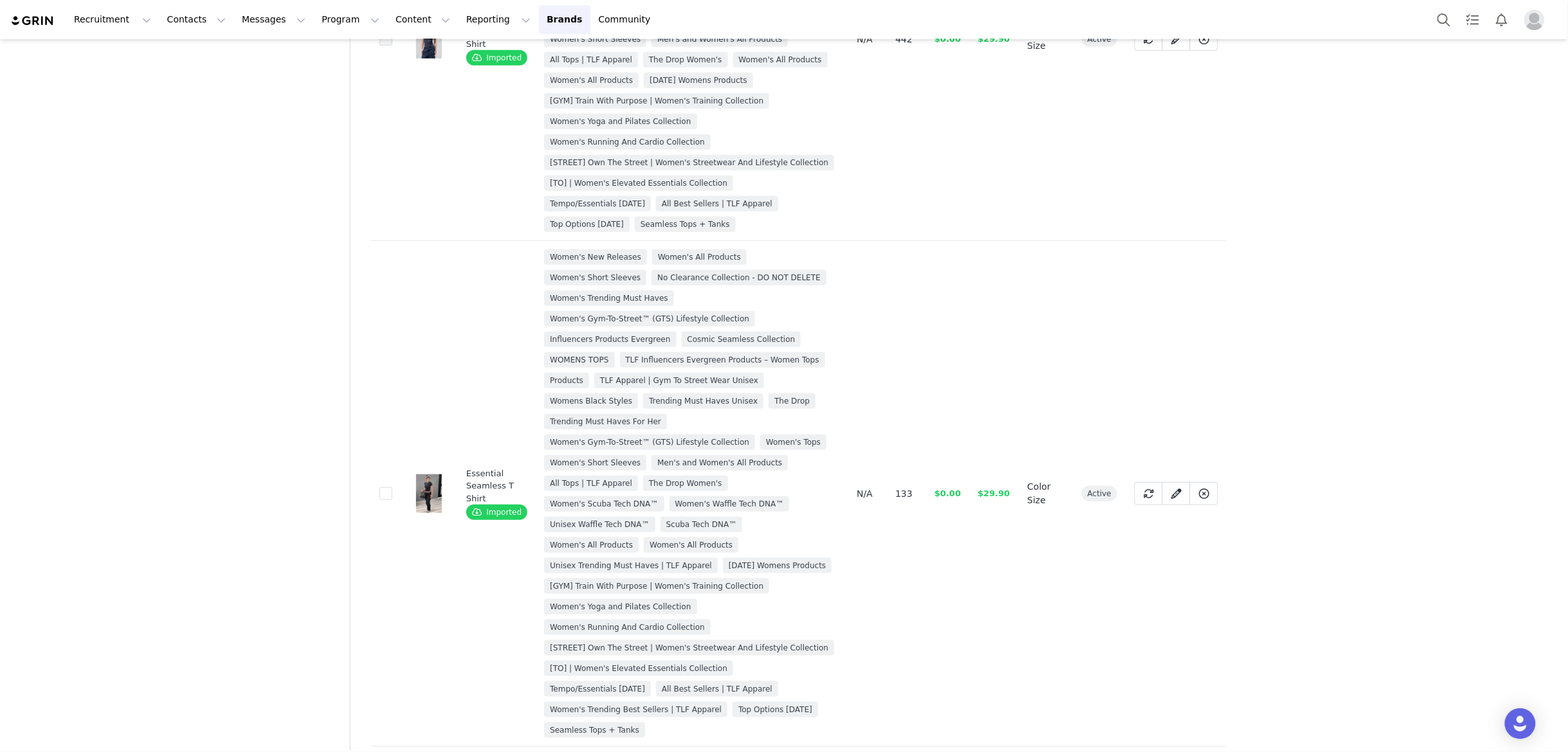
scroll to position [391, 0]
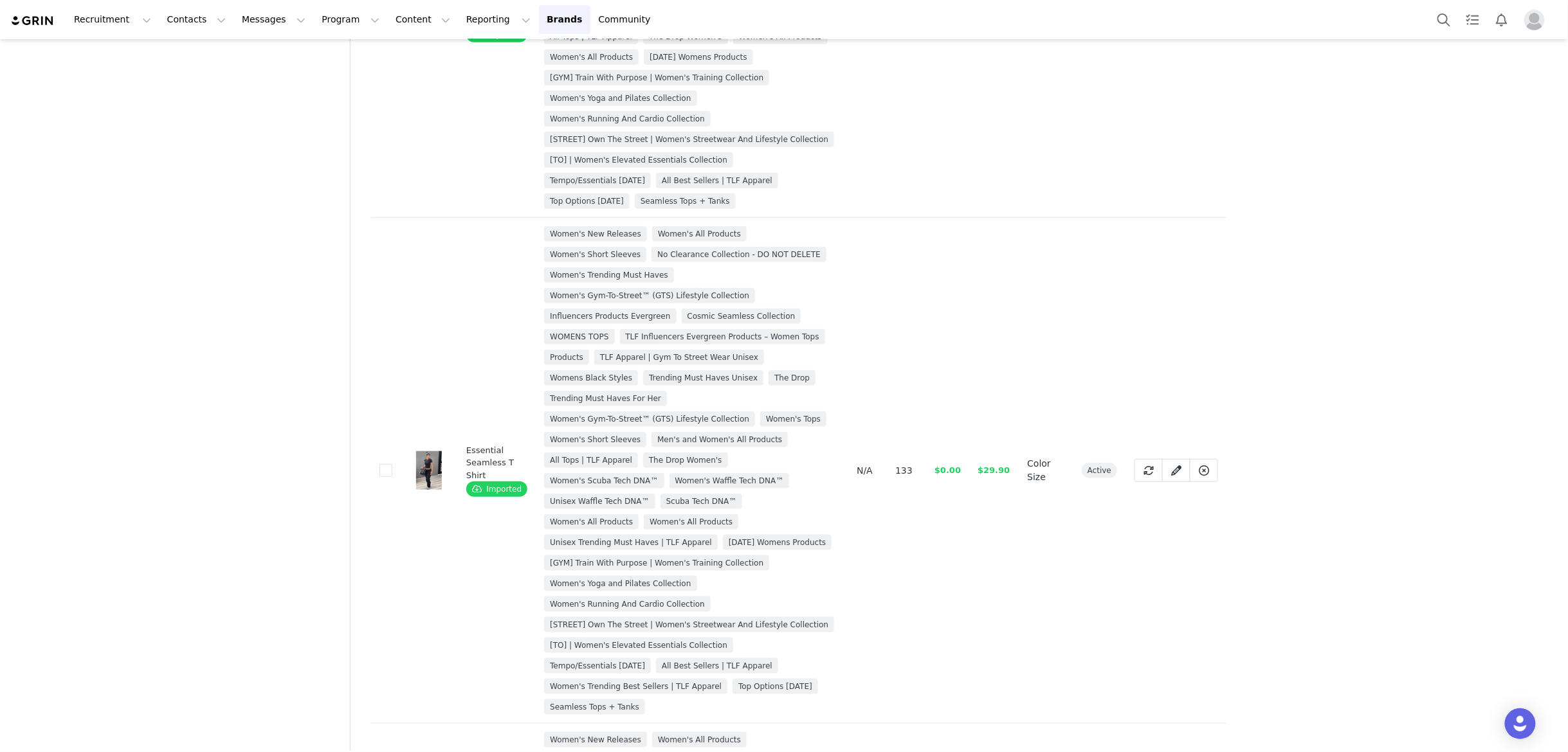
drag, startPoint x: 387, startPoint y: 484, endPoint x: 459, endPoint y: 484, distance: 72.0
click at [387, 476] on span at bounding box center [386, 470] width 13 height 13
click at [392, 464] on input "0f2c9628-55f9-4bda-9a66-23c4fe087fac" at bounding box center [392, 464] width 0 height 0
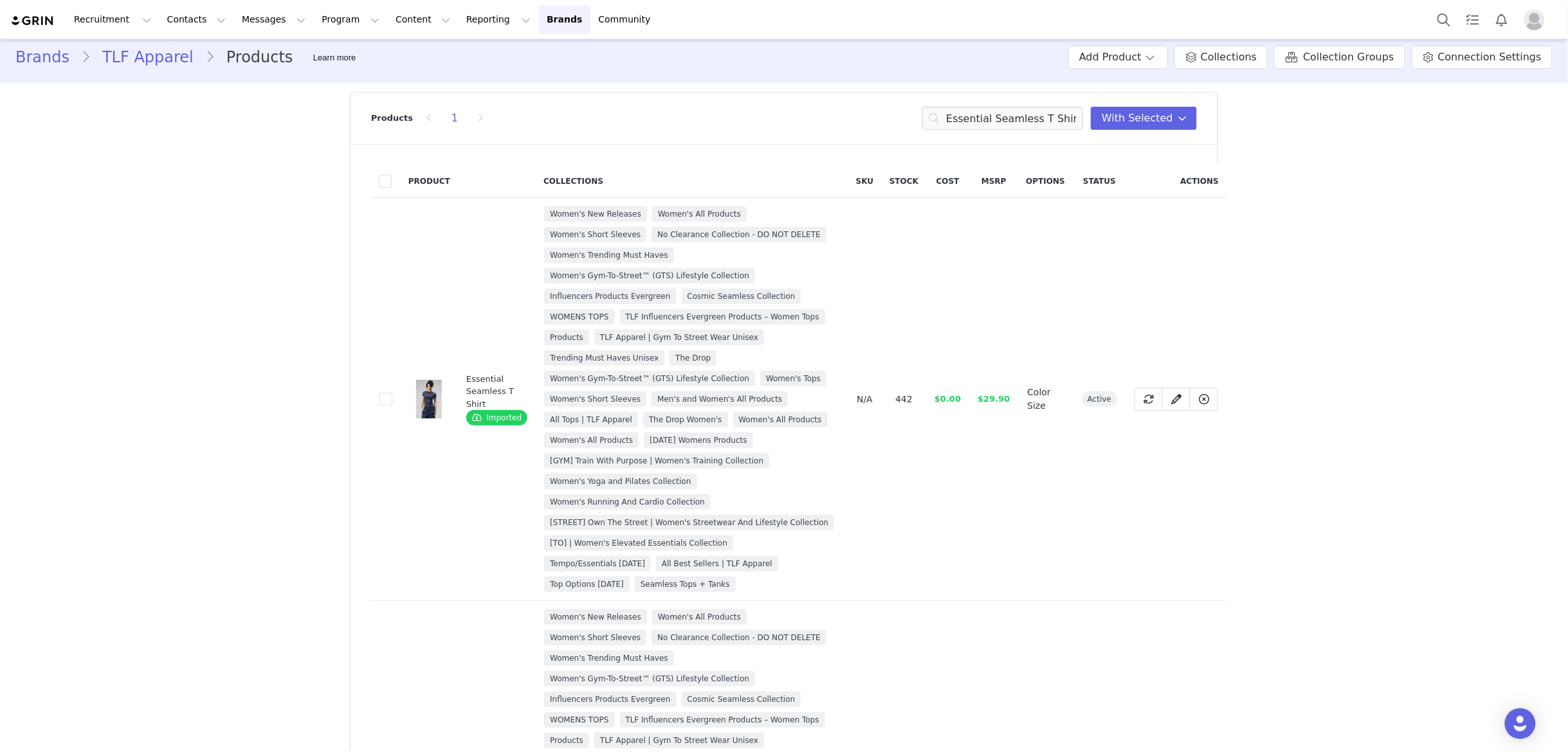
scroll to position [0, 0]
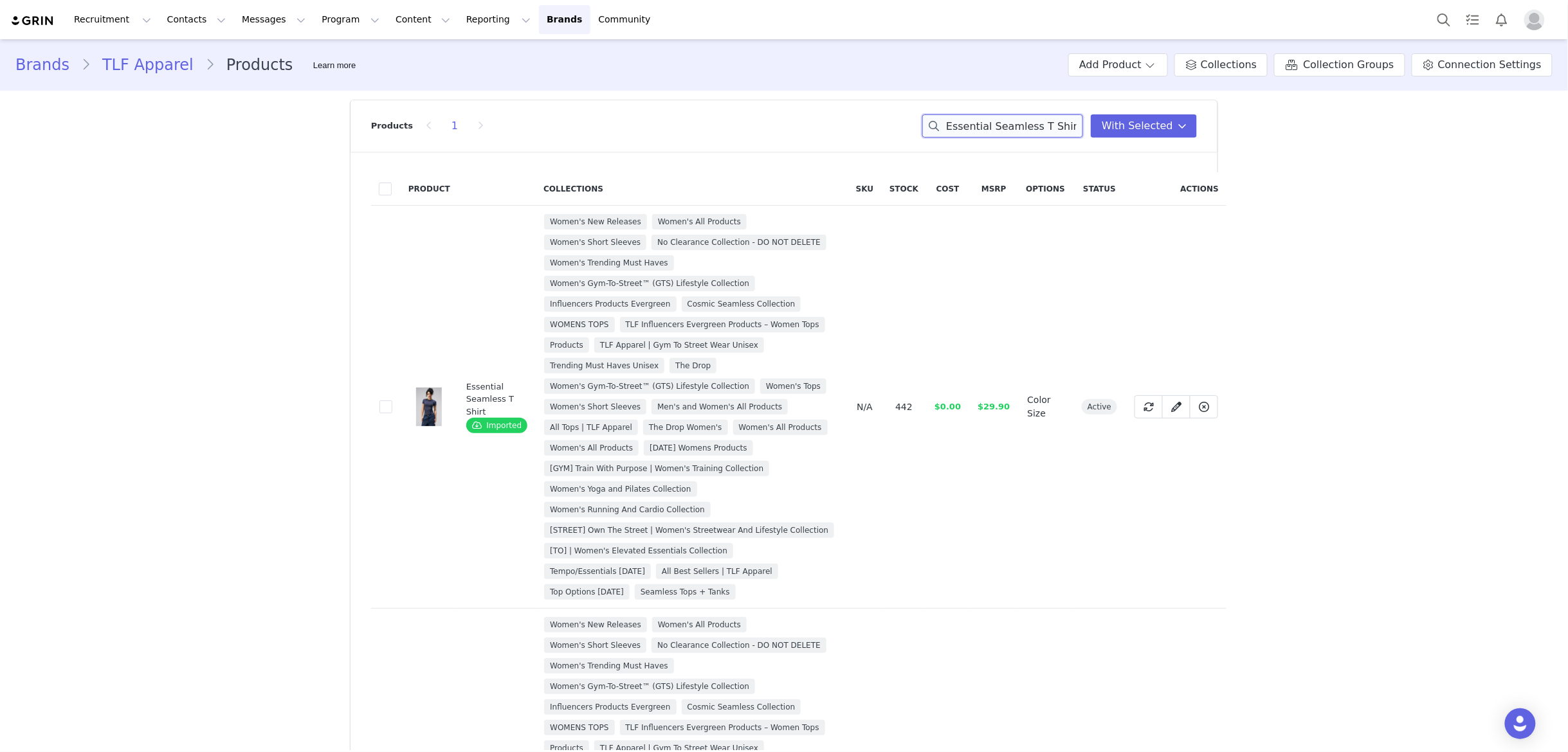
drag, startPoint x: 1080, startPoint y: 124, endPoint x: 940, endPoint y: 131, distance: 140.2
click at [940, 131] on input "Essential Seamless T Shirt" at bounding box center [1002, 126] width 160 height 23
paste input "Long Sleeve Top"
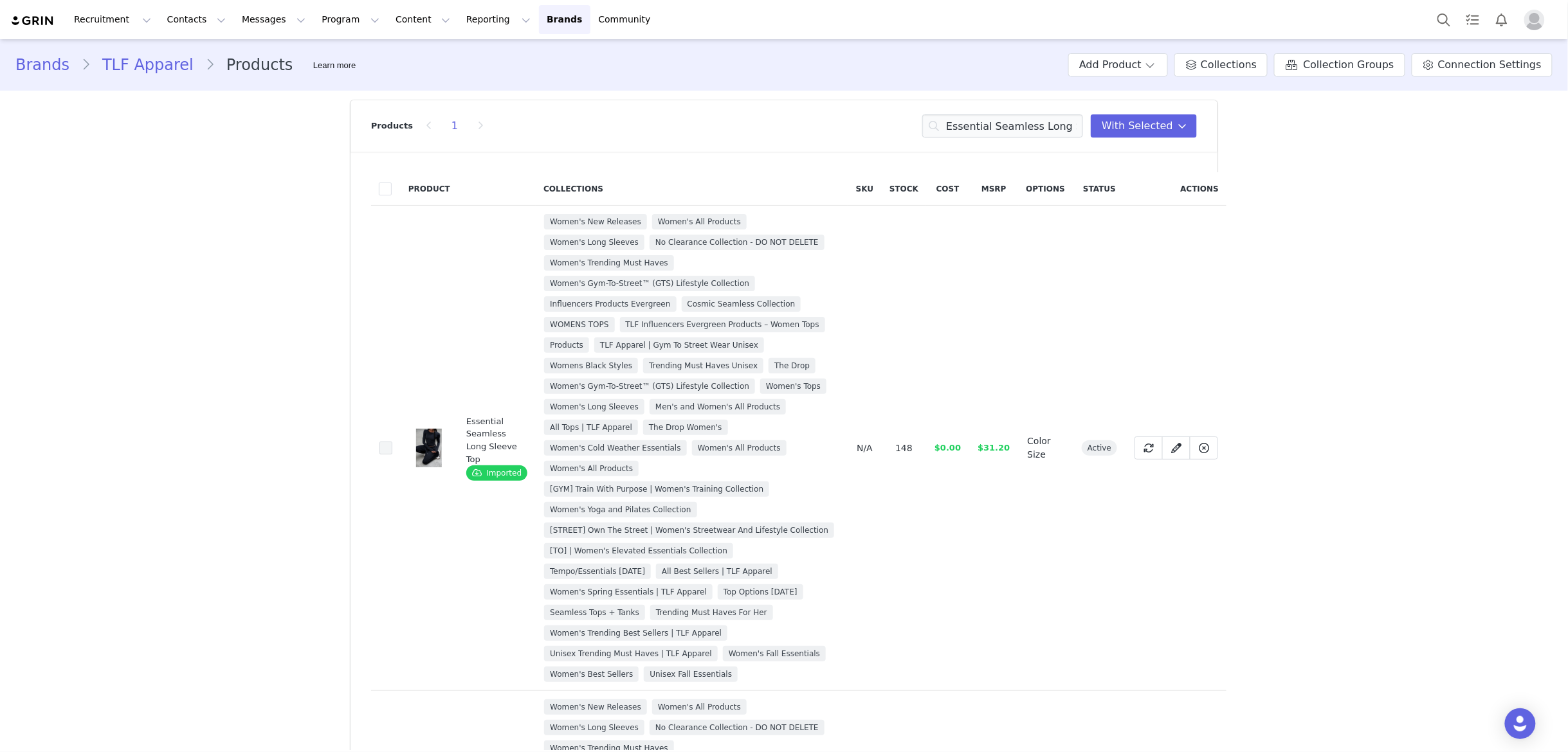
click at [389, 451] on span at bounding box center [386, 448] width 13 height 13
click at [392, 441] on input "1104ee6b-cfcc-4aa5-9217-27821afc0069" at bounding box center [392, 441] width 0 height 0
drag, startPoint x: 953, startPoint y: 129, endPoint x: 938, endPoint y: 133, distance: 15.5
click at [938, 133] on input "Essential Seamless Long Sleeve Top" at bounding box center [1002, 126] width 160 height 23
type input "E"
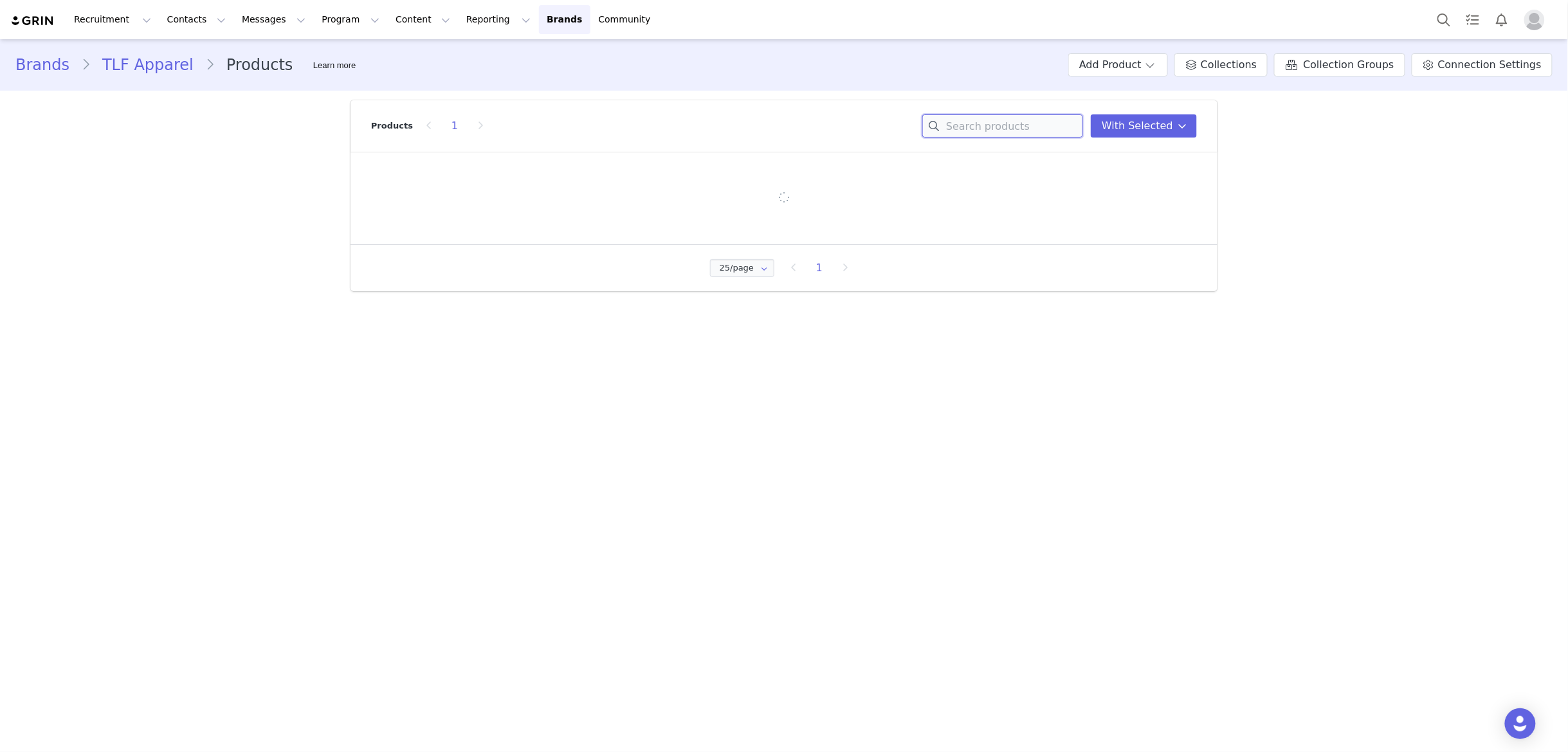
paste input "Essential Ribbed Tank Top"
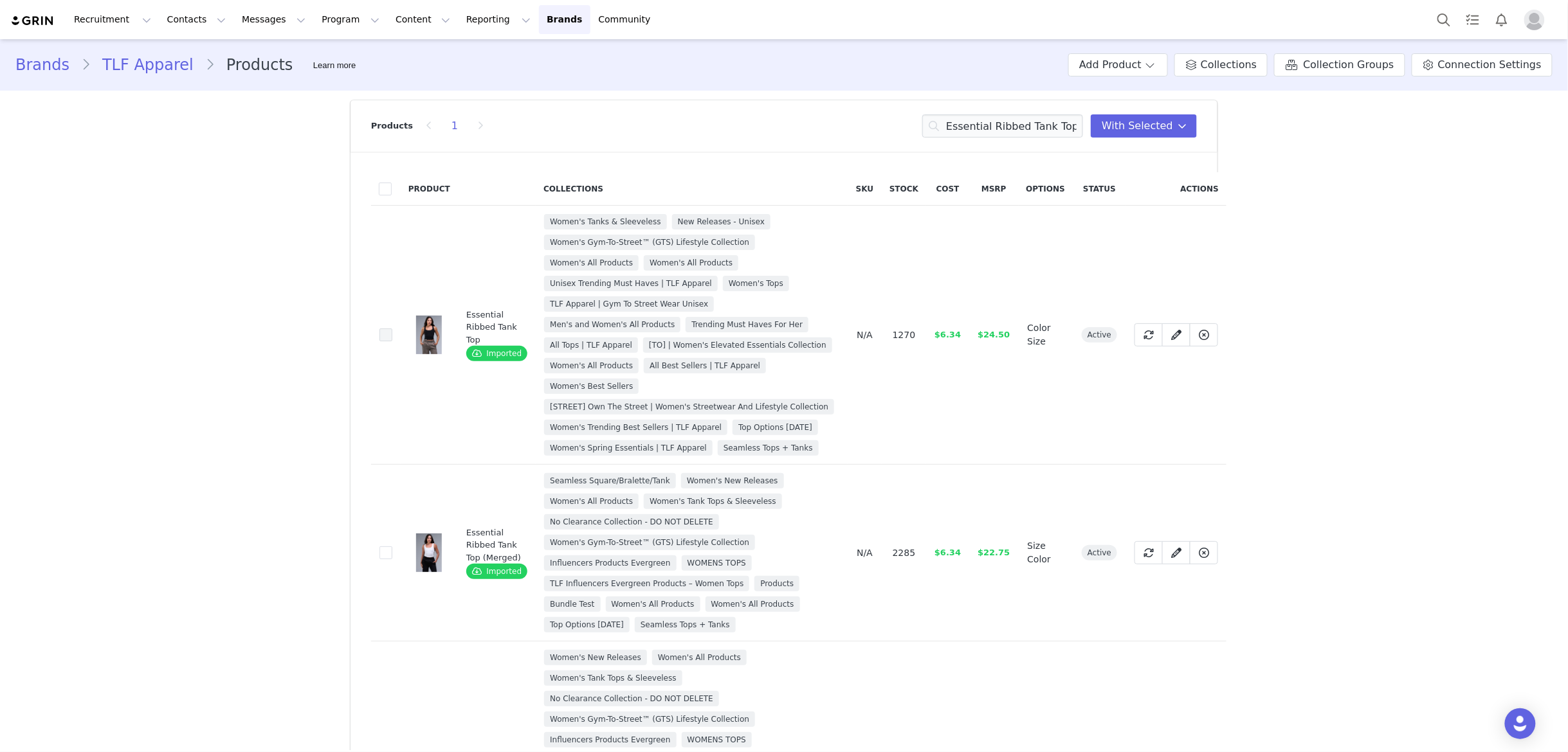
click at [386, 333] on span at bounding box center [386, 335] width 13 height 13
click at [392, 329] on input "1072fd14-7dab-424a-9b15-6078d4f04e97" at bounding box center [392, 329] width 0 height 0
drag, startPoint x: 387, startPoint y: 552, endPoint x: 410, endPoint y: 549, distance: 23.2
click at [387, 552] on span at bounding box center [386, 553] width 13 height 13
click at [392, 547] on input "190dfbee-43c6-4ae4-9018-12f8df7136a1" at bounding box center [392, 547] width 0 height 0
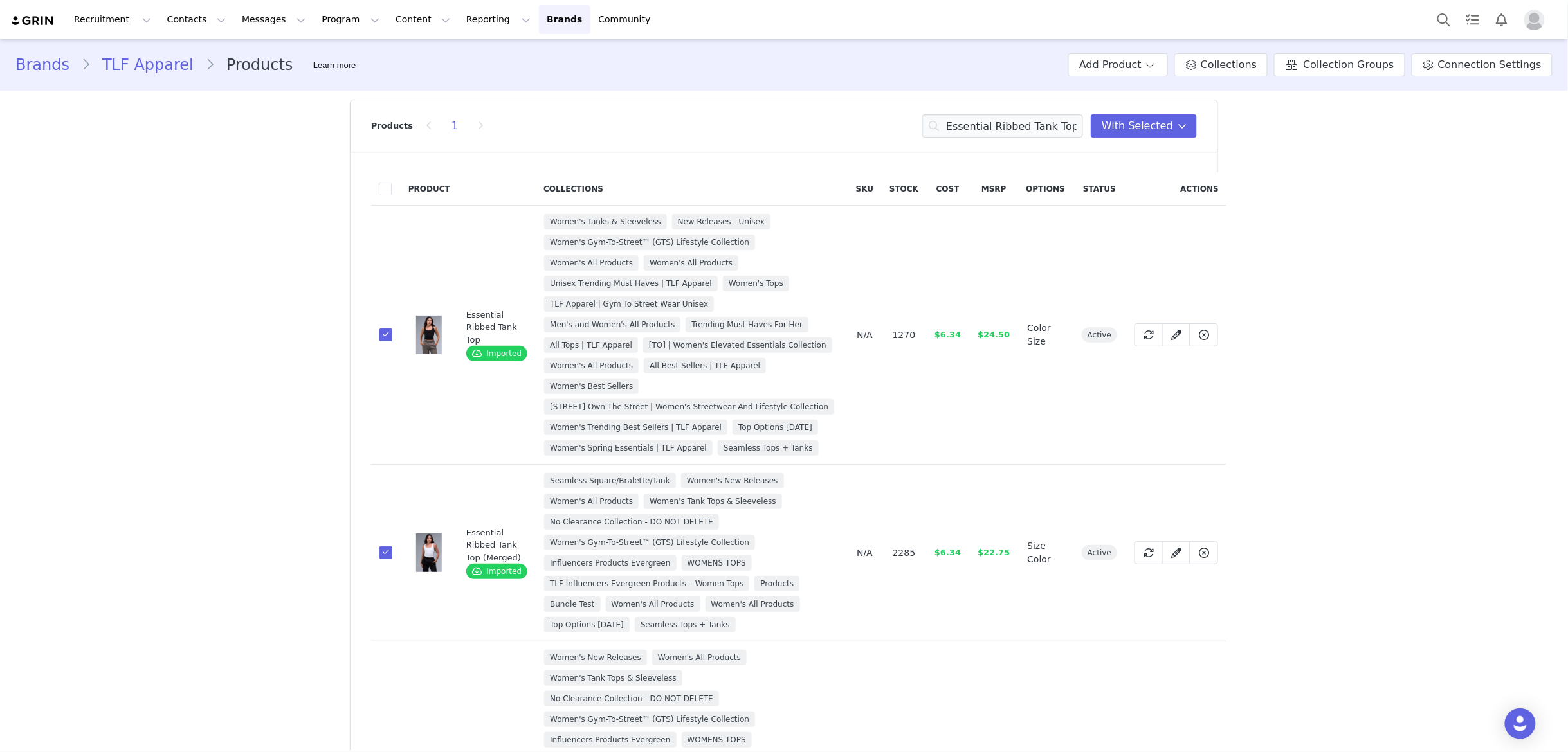
scroll to position [59, 0]
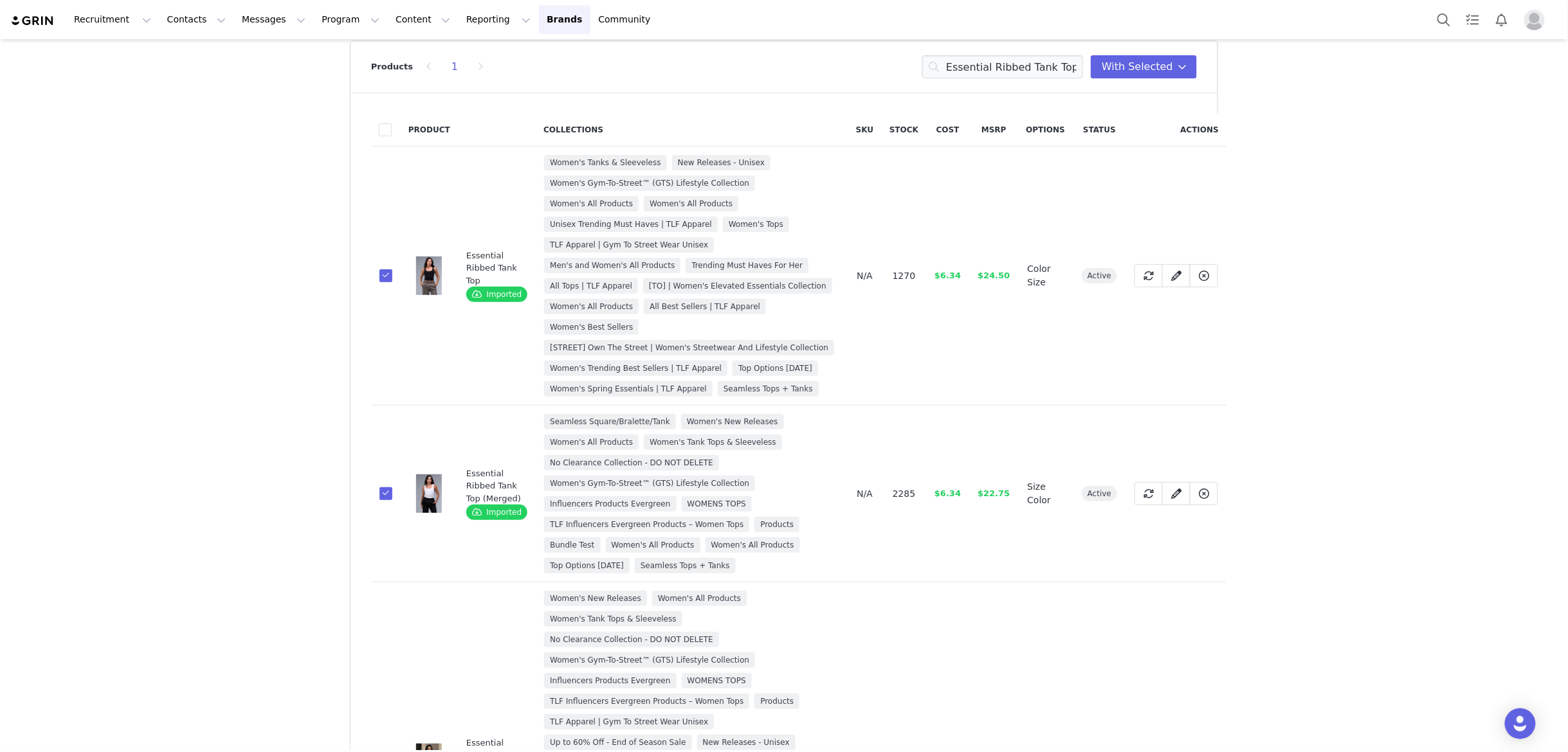
click at [389, 493] on span at bounding box center [386, 494] width 13 height 13
click at [392, 487] on input "190dfbee-43c6-4ae4-9018-12f8df7136a1" at bounding box center [392, 487] width 0 height 0
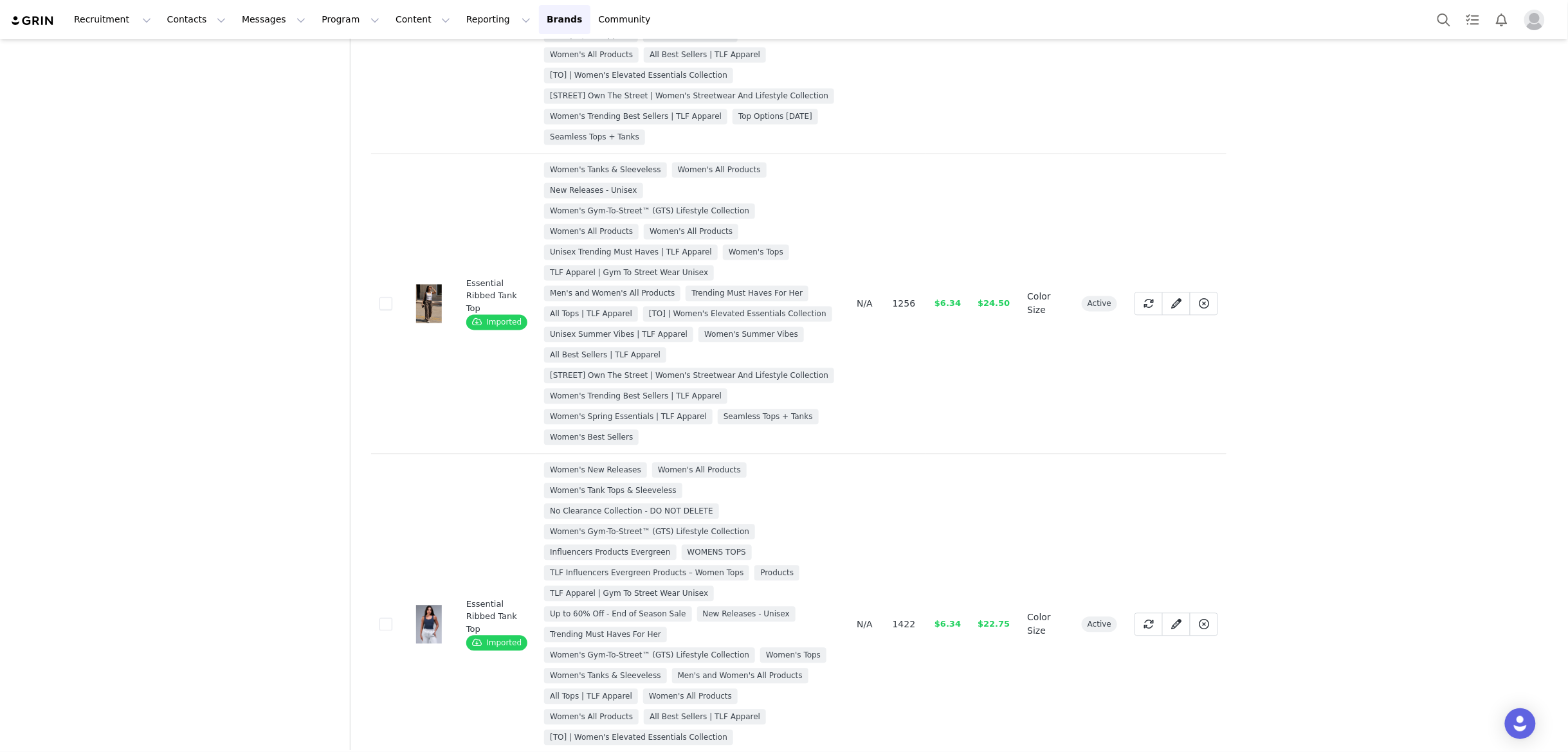
scroll to position [1312, 0]
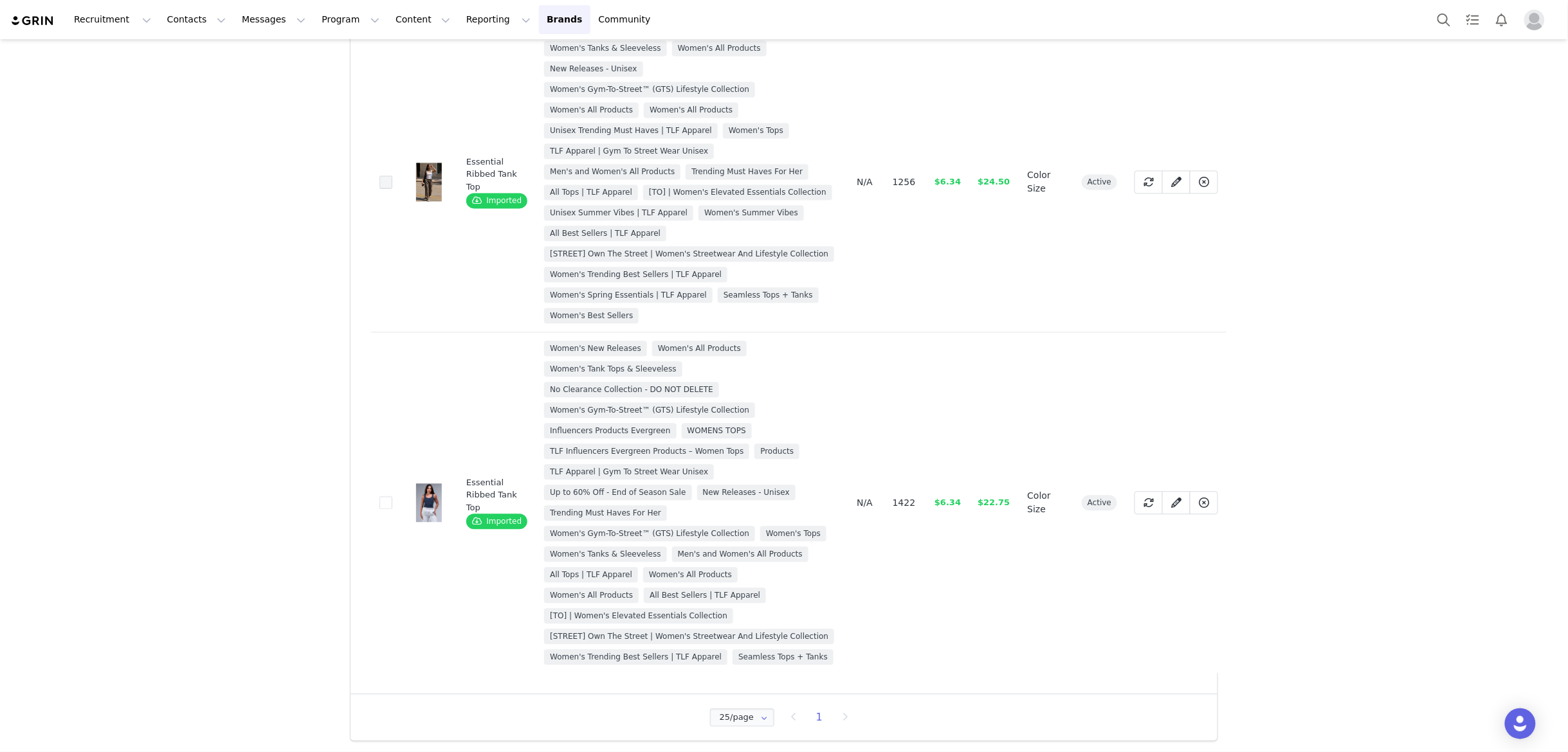
click at [387, 184] on span at bounding box center [386, 182] width 13 height 13
click at [392, 176] on input "cd4d2dcf-c7e2-42e6-9440-32edb2f87863" at bounding box center [392, 176] width 0 height 0
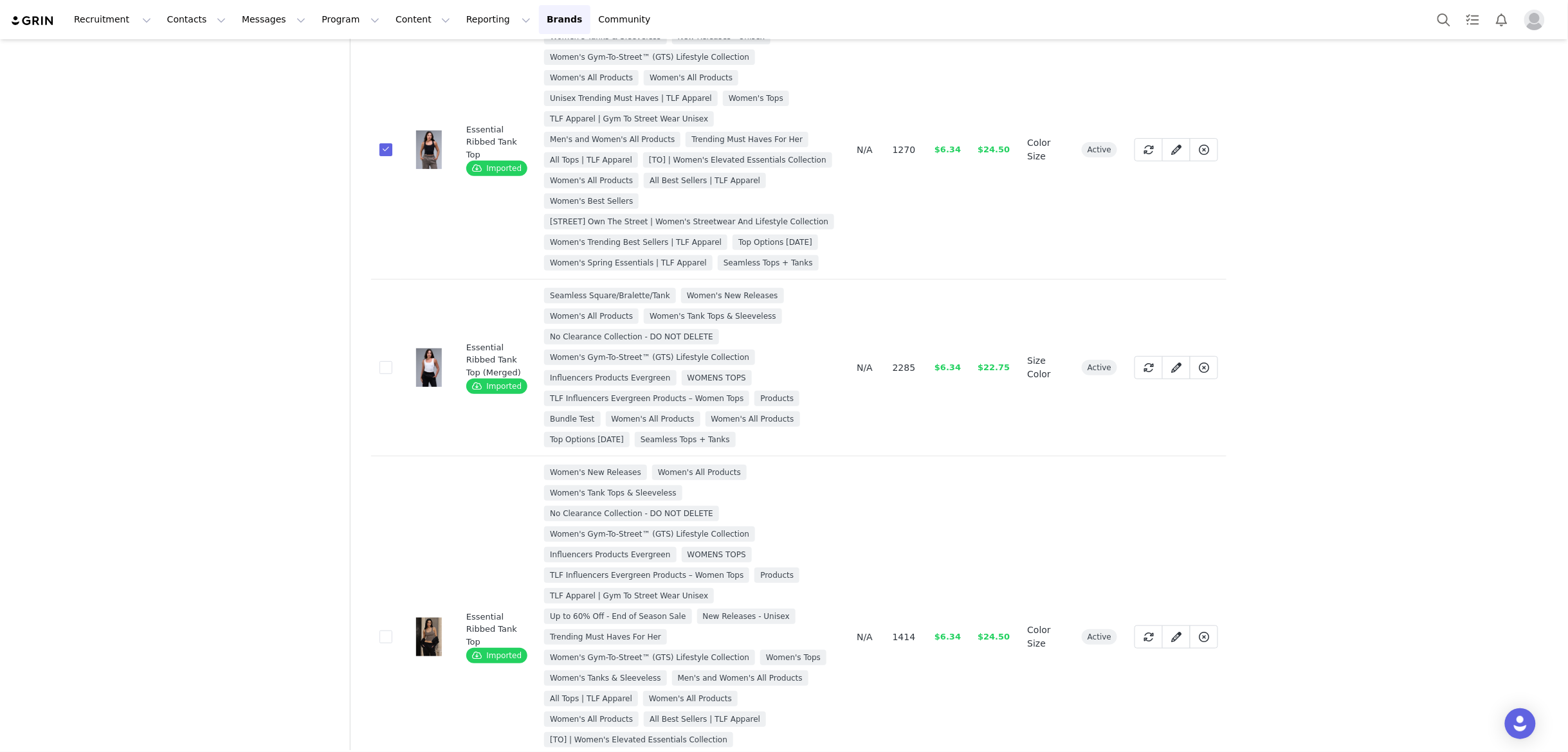
scroll to position [0, 0]
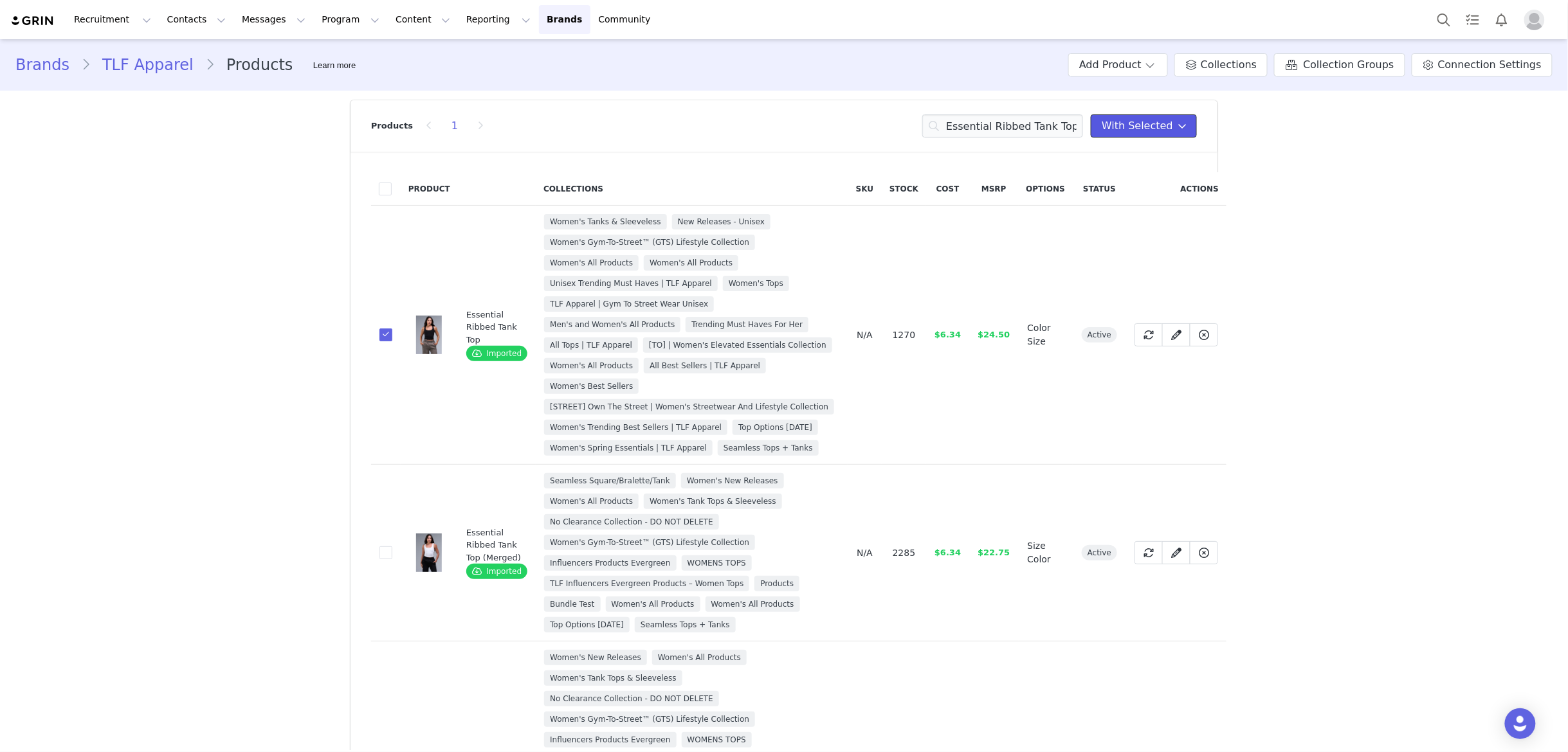
click at [1142, 124] on span "With Selected" at bounding box center [1136, 125] width 71 height 15
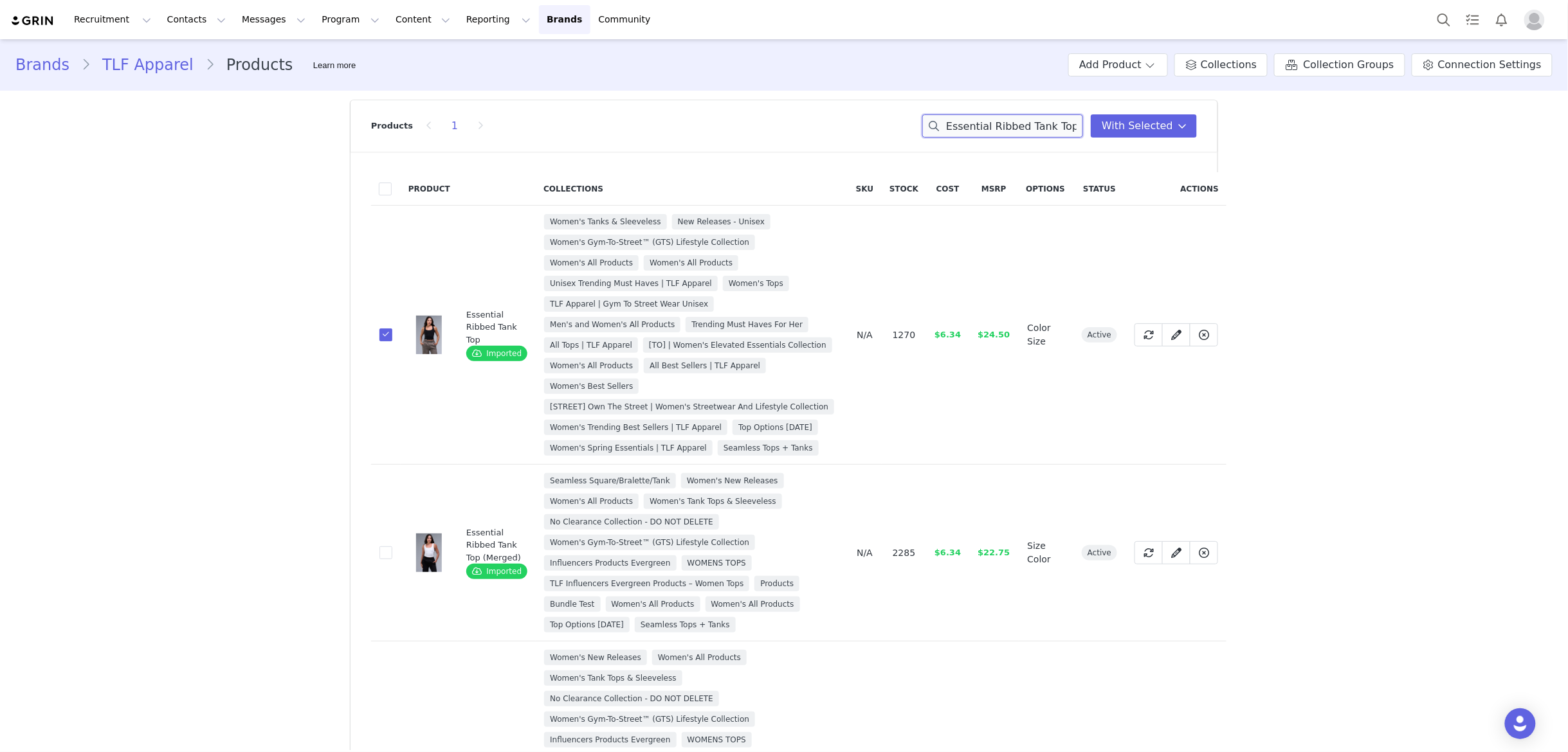
click at [1048, 130] on input "Essential Ribbed Tank Top" at bounding box center [1002, 126] width 160 height 23
paste input "Tempo Multi-Back Strap Sports Bra"
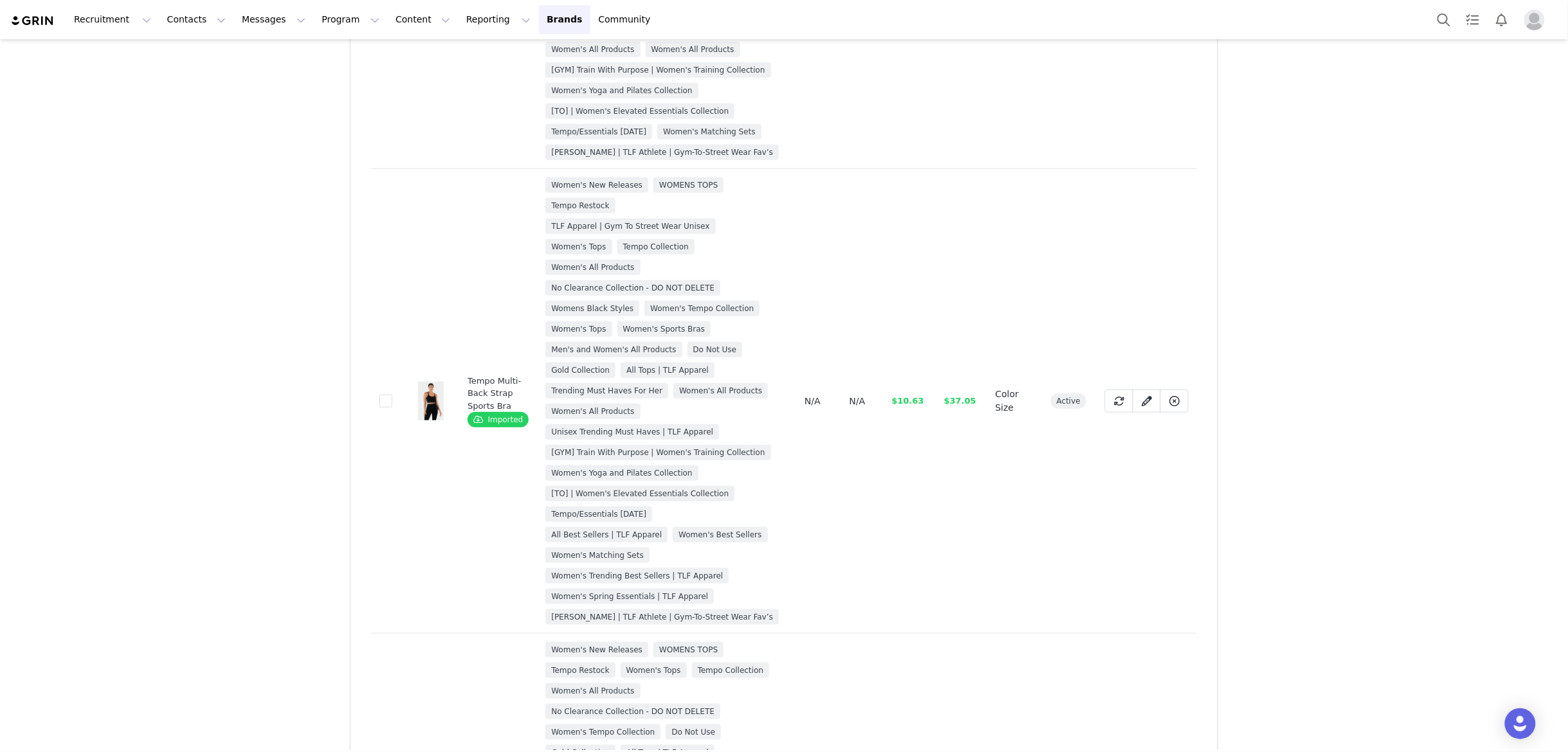
scroll to position [404, 0]
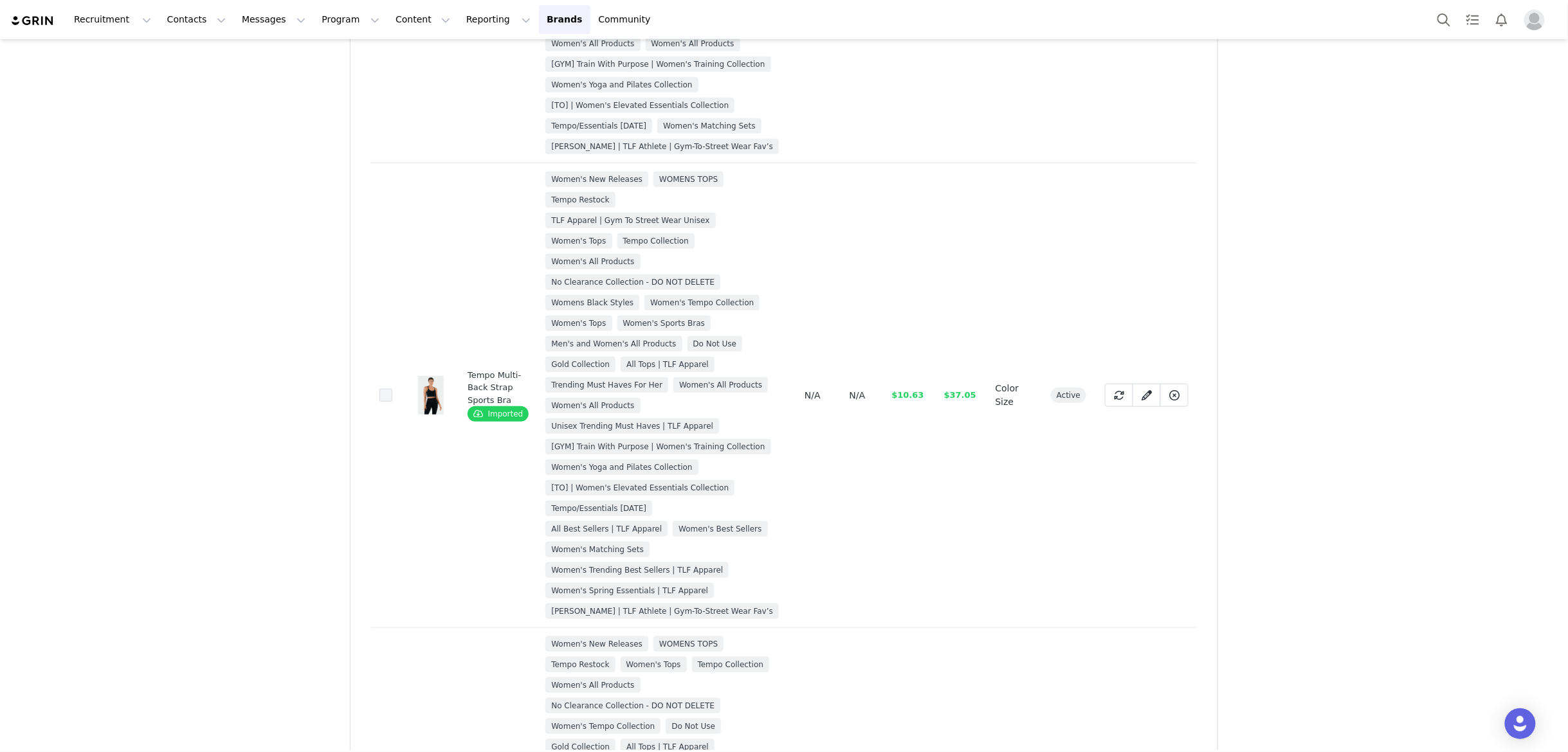
type input "Tempo Multi-Back Strap Sports Bra"
click at [385, 398] on span at bounding box center [386, 395] width 13 height 13
click at [392, 389] on input "3475237a-47b0-484d-87a5-7a2f096a7e6d" at bounding box center [392, 389] width 0 height 0
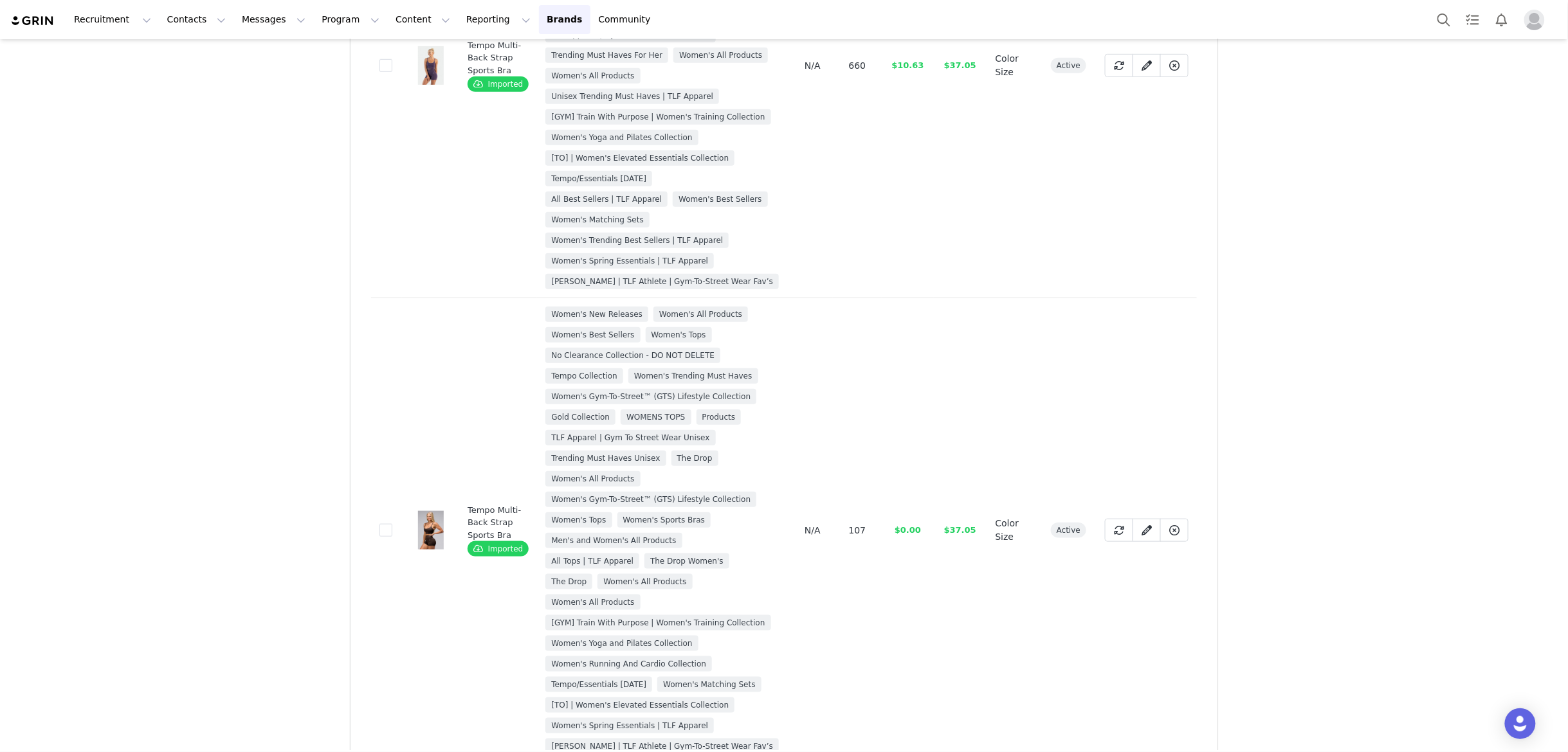
scroll to position [2826, 0]
